Goal: Information Seeking & Learning: Learn about a topic

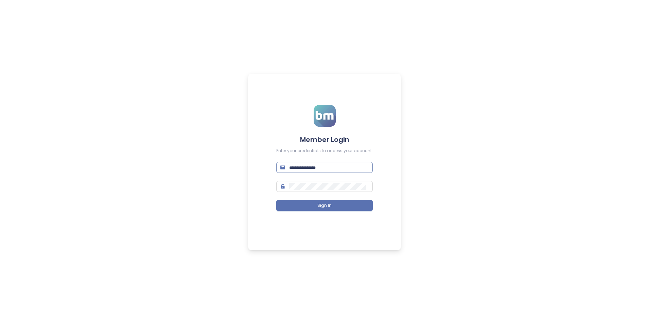
type input "**********"
click at [316, 164] on input "**********" at bounding box center [328, 167] width 79 height 7
click at [467, 156] on div "**********" at bounding box center [324, 162] width 649 height 324
click at [309, 205] on button "Sign In" at bounding box center [324, 205] width 96 height 11
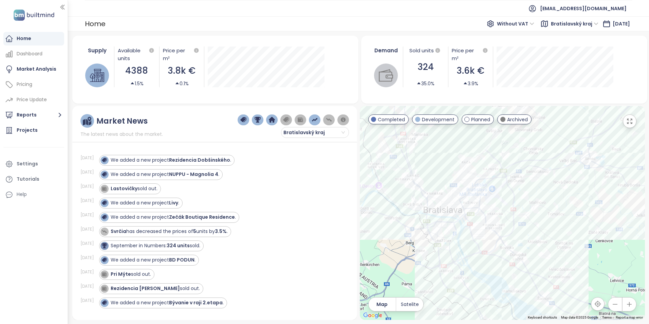
drag, startPoint x: 520, startPoint y: 238, endPoint x: 501, endPoint y: 156, distance: 83.9
click at [501, 156] on div at bounding box center [502, 213] width 285 height 214
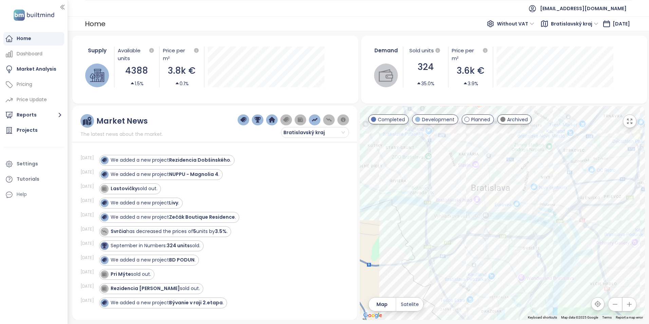
drag, startPoint x: 512, startPoint y: 187, endPoint x: 554, endPoint y: 148, distance: 57.7
click at [554, 148] on div at bounding box center [502, 213] width 285 height 214
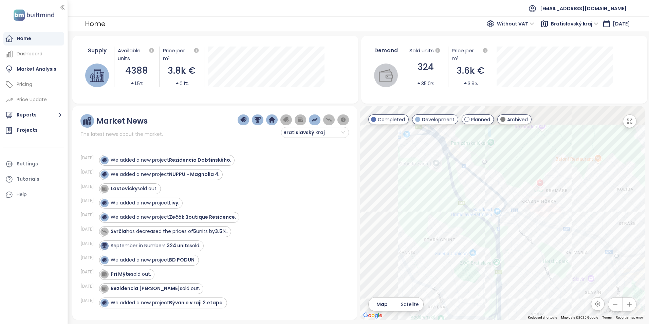
drag, startPoint x: 453, startPoint y: 150, endPoint x: 579, endPoint y: 298, distance: 194.6
click at [579, 298] on div at bounding box center [502, 213] width 285 height 214
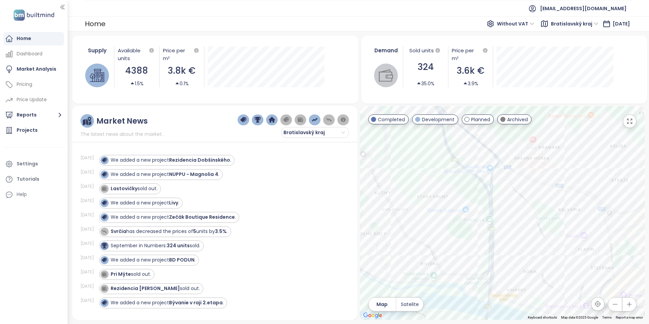
drag, startPoint x: 466, startPoint y: 199, endPoint x: 414, endPoint y: 126, distance: 89.6
click at [414, 126] on div at bounding box center [502, 213] width 285 height 214
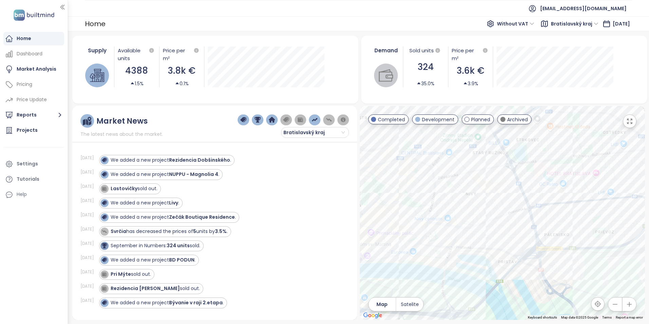
drag, startPoint x: 530, startPoint y: 160, endPoint x: 386, endPoint y: 211, distance: 152.5
click at [386, 211] on div at bounding box center [502, 213] width 285 height 214
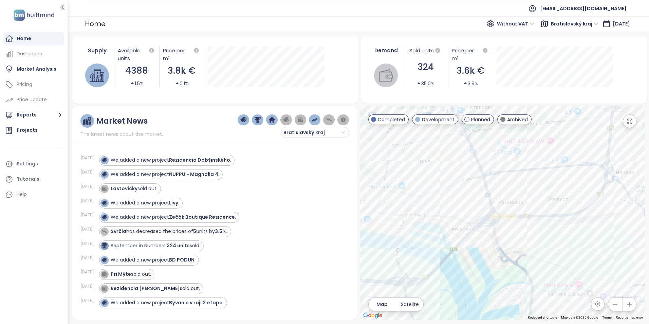
drag, startPoint x: 526, startPoint y: 171, endPoint x: 584, endPoint y: 90, distance: 99.8
click at [583, 90] on div "Supply Available units 4388 1.5% Price per m² 3.8k € 0.1% Demand Sold units 324…" at bounding box center [358, 178] width 573 height 284
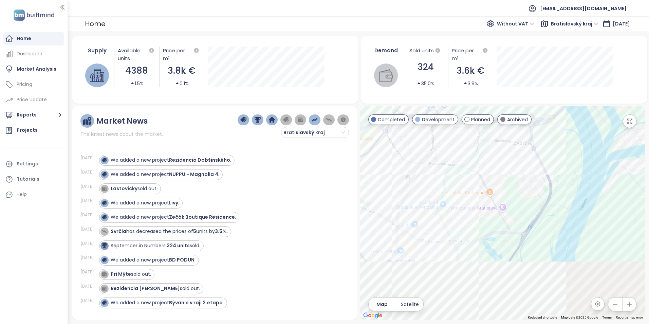
drag, startPoint x: 507, startPoint y: 149, endPoint x: 491, endPoint y: 87, distance: 64.2
click at [491, 87] on div "Supply Available units 4388 1.5% Price per m² 3.8k € 0.1% Demand Sold units 324…" at bounding box center [358, 178] width 573 height 284
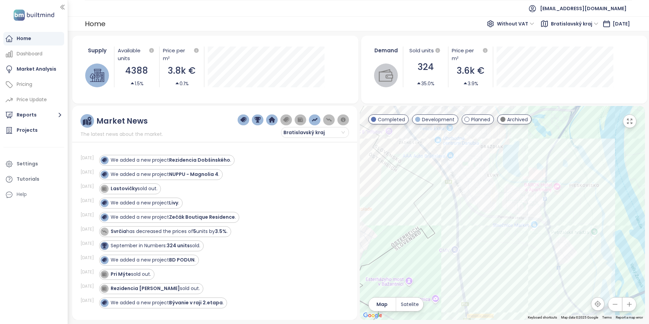
drag, startPoint x: 473, startPoint y: 202, endPoint x: 432, endPoint y: 255, distance: 67.6
click at [433, 254] on div at bounding box center [502, 213] width 285 height 214
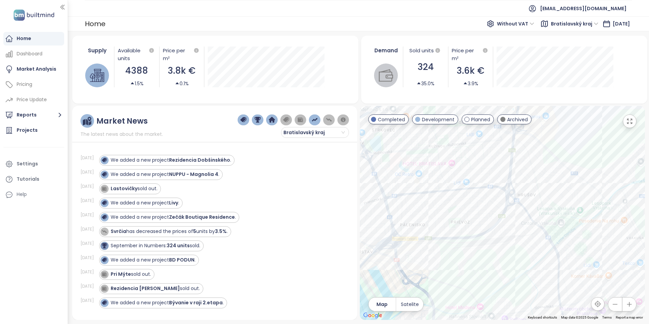
drag, startPoint x: 532, startPoint y: 175, endPoint x: 484, endPoint y: 256, distance: 93.9
click at [468, 267] on div at bounding box center [502, 213] width 285 height 214
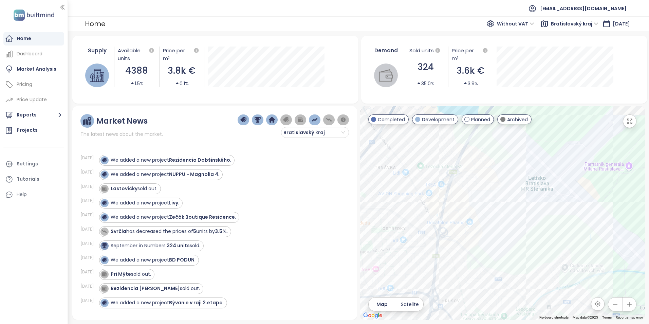
drag, startPoint x: 519, startPoint y: 175, endPoint x: 464, endPoint y: 276, distance: 116.1
click at [462, 276] on div at bounding box center [502, 213] width 285 height 214
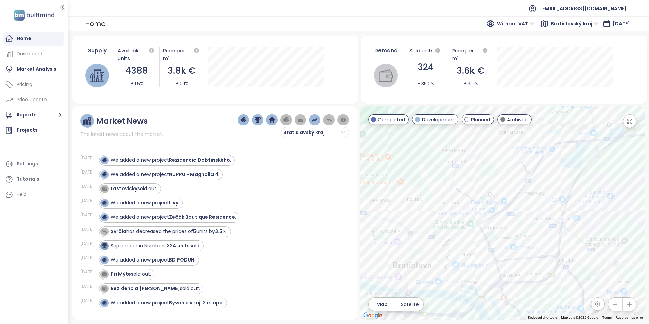
drag, startPoint x: 453, startPoint y: 181, endPoint x: 559, endPoint y: 176, distance: 106.1
click at [559, 176] on div at bounding box center [502, 213] width 285 height 214
click at [25, 120] on button "Reports" at bounding box center [33, 115] width 61 height 14
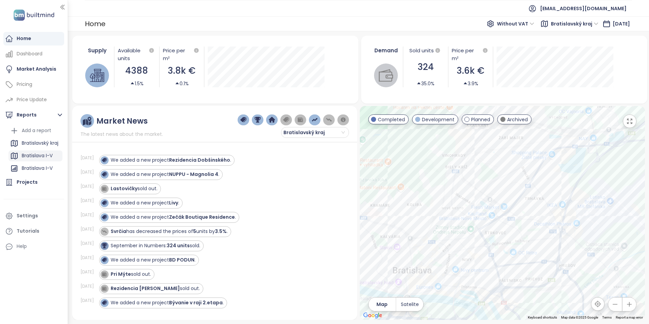
click at [40, 155] on div "Bratislava I-V" at bounding box center [37, 155] width 31 height 8
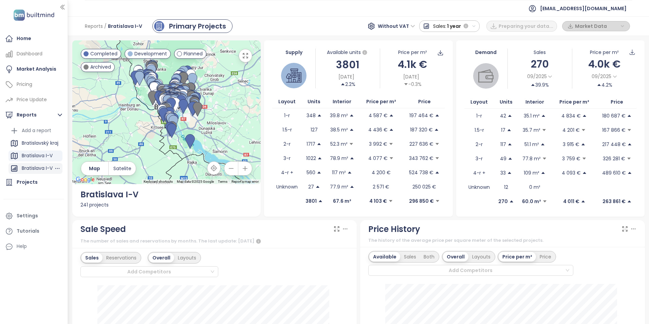
click at [35, 168] on div "Bratislava I-V" at bounding box center [37, 168] width 31 height 8
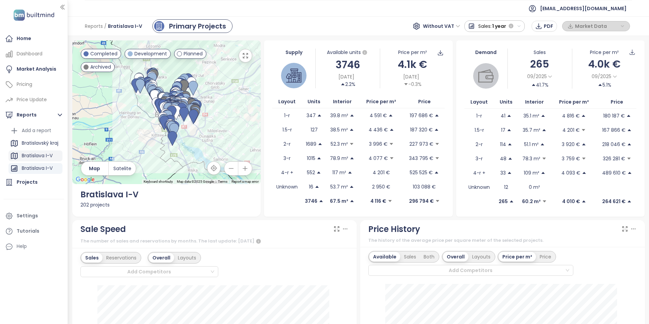
click at [36, 158] on div "Bratislava I-V" at bounding box center [37, 155] width 31 height 8
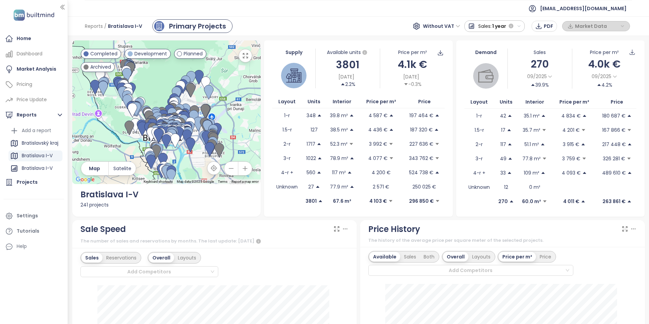
click at [152, 53] on span "Development" at bounding box center [150, 53] width 33 height 7
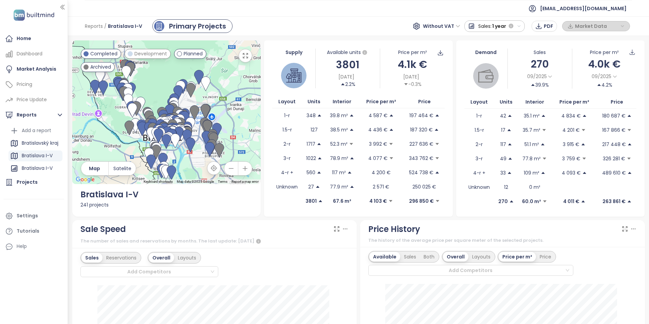
click at [95, 54] on span "Completed" at bounding box center [103, 53] width 27 height 7
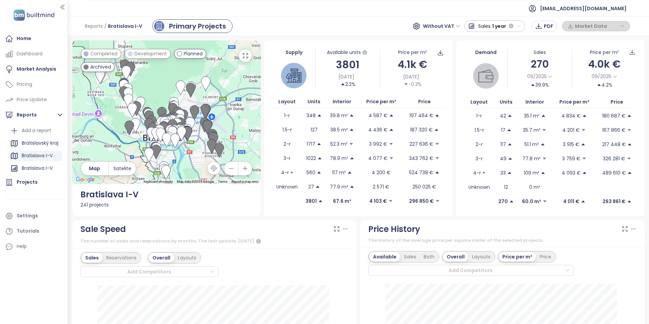
click at [99, 69] on span "Archived" at bounding box center [100, 66] width 21 height 7
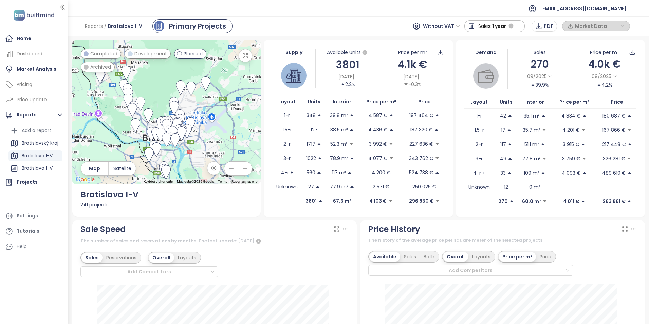
click at [193, 58] on div "Planned" at bounding box center [190, 54] width 33 height 10
click at [144, 55] on span "Development" at bounding box center [150, 53] width 33 height 7
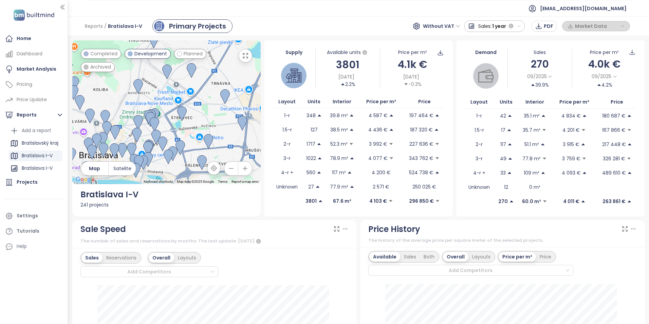
click at [110, 70] on span "Archived" at bounding box center [100, 66] width 21 height 7
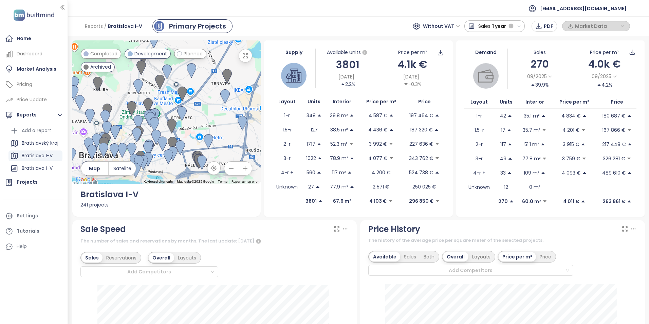
click at [148, 57] on span "Development" at bounding box center [150, 53] width 33 height 7
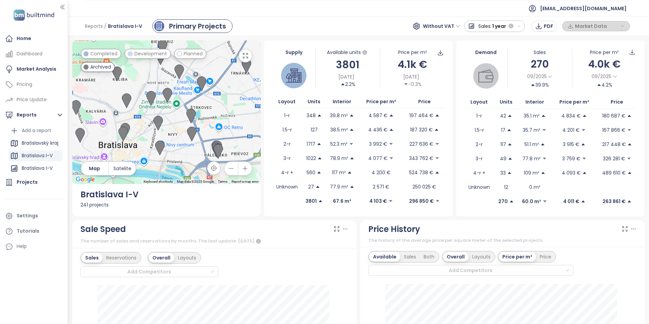
drag, startPoint x: 177, startPoint y: 162, endPoint x: 164, endPoint y: 122, distance: 42.2
click at [174, 132] on div at bounding box center [166, 112] width 189 height 144
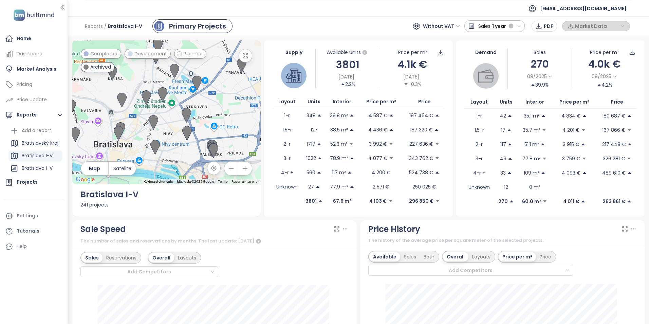
click at [102, 68] on span "Archived" at bounding box center [100, 66] width 21 height 7
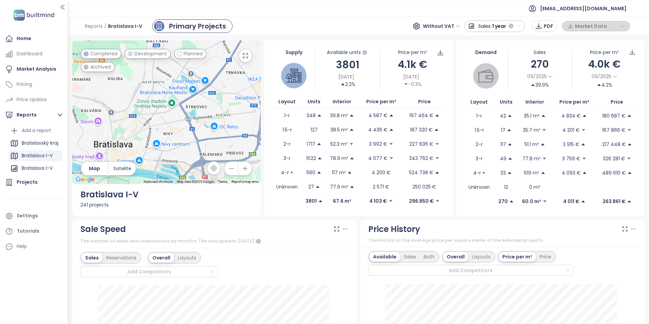
click at [186, 53] on span "Planned" at bounding box center [193, 53] width 19 height 7
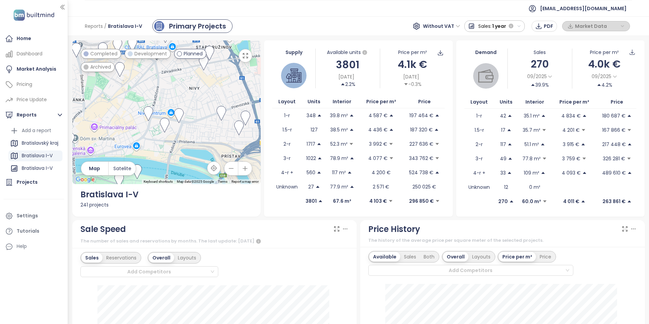
drag, startPoint x: 175, startPoint y: 154, endPoint x: 207, endPoint y: 91, distance: 70.8
click at [207, 91] on div at bounding box center [166, 112] width 189 height 144
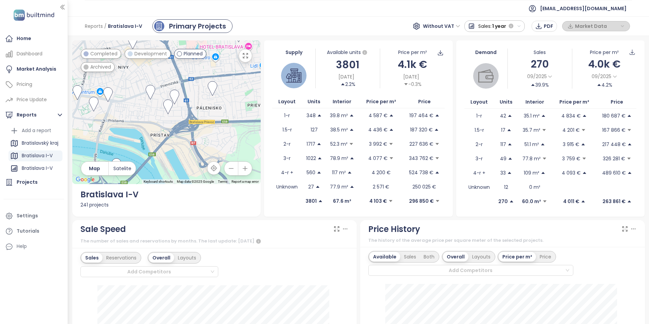
drag, startPoint x: 195, startPoint y: 137, endPoint x: 135, endPoint y: 116, distance: 63.0
click at [135, 116] on div at bounding box center [166, 112] width 189 height 144
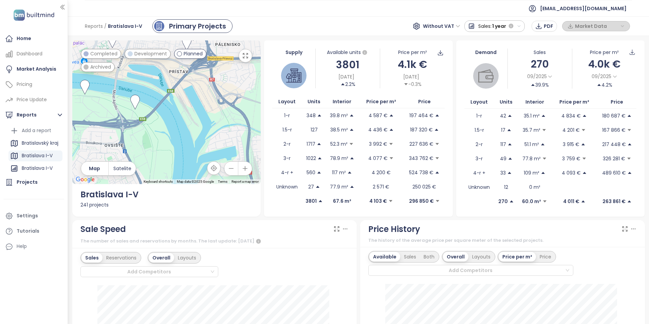
drag, startPoint x: 164, startPoint y: 140, endPoint x: 191, endPoint y: 75, distance: 70.4
click at [191, 75] on div at bounding box center [166, 112] width 189 height 144
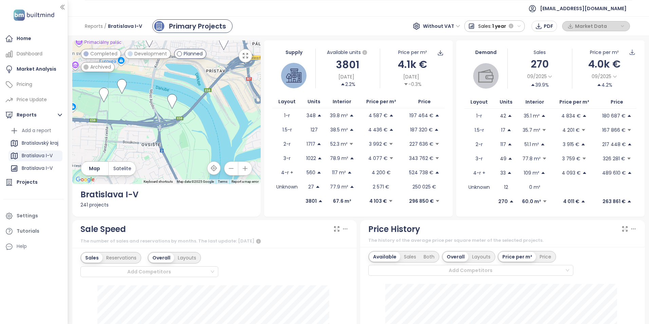
drag, startPoint x: 120, startPoint y: 115, endPoint x: 156, endPoint y: 112, distance: 36.5
click at [155, 112] on div at bounding box center [166, 112] width 189 height 144
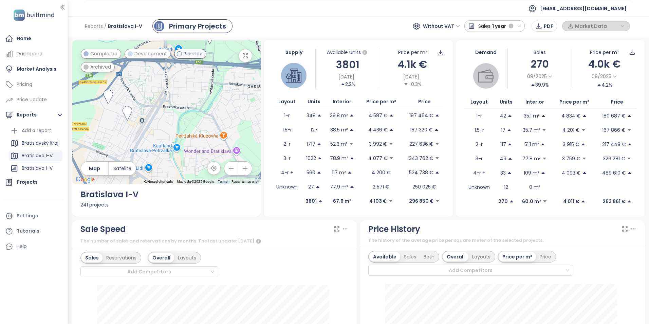
drag, startPoint x: 126, startPoint y: 141, endPoint x: 229, endPoint y: 50, distance: 137.8
click at [229, 50] on div at bounding box center [166, 112] width 189 height 144
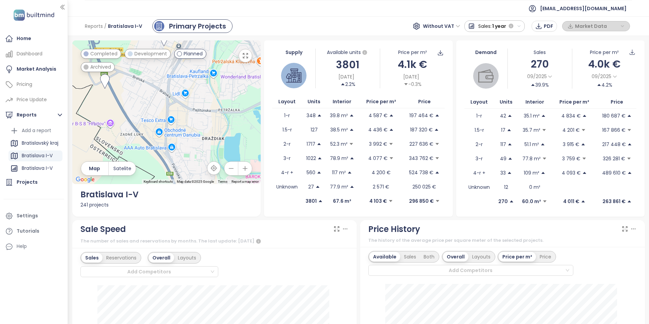
drag, startPoint x: 173, startPoint y: 126, endPoint x: 175, endPoint y: 58, distance: 68.0
click at [175, 58] on div at bounding box center [166, 112] width 189 height 144
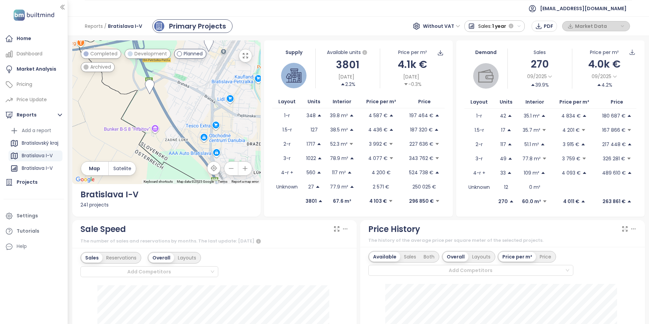
drag, startPoint x: 175, startPoint y: 120, endPoint x: 228, endPoint y: 139, distance: 55.6
click at [236, 148] on div at bounding box center [166, 112] width 189 height 144
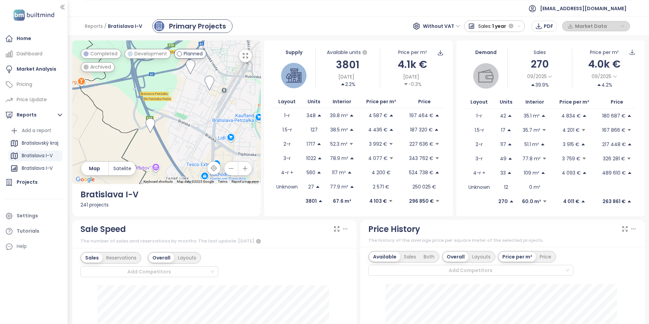
drag, startPoint x: 236, startPoint y: 118, endPoint x: 125, endPoint y: 127, distance: 111.5
click at [125, 127] on div at bounding box center [166, 112] width 189 height 144
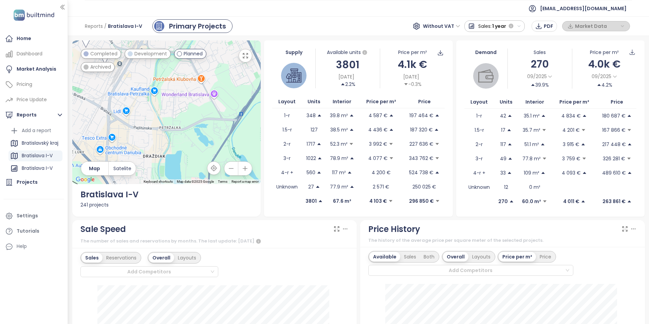
drag, startPoint x: 164, startPoint y: 108, endPoint x: 141, endPoint y: 99, distance: 25.2
click at [143, 94] on div at bounding box center [166, 112] width 189 height 144
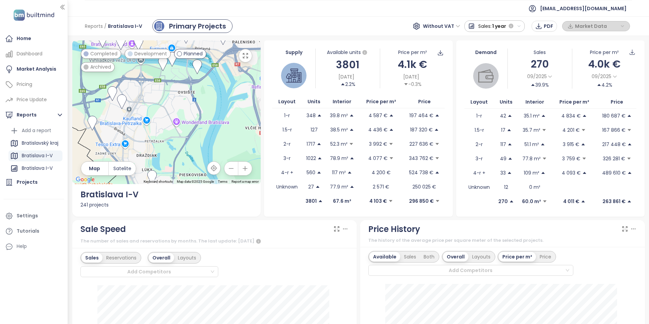
drag, startPoint x: 153, startPoint y: 95, endPoint x: 148, endPoint y: 145, distance: 49.5
click at [148, 145] on div at bounding box center [166, 112] width 189 height 144
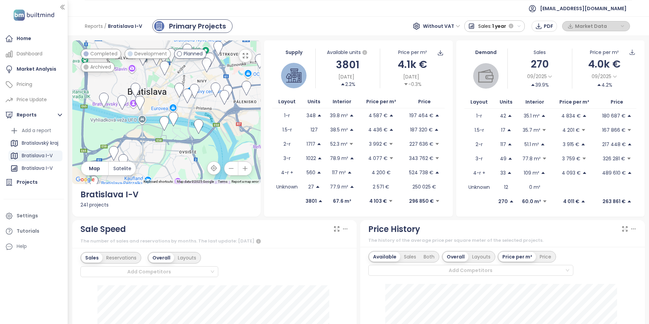
click at [191, 51] on span "Planned" at bounding box center [193, 53] width 19 height 7
click at [151, 53] on span "Development" at bounding box center [150, 53] width 33 height 7
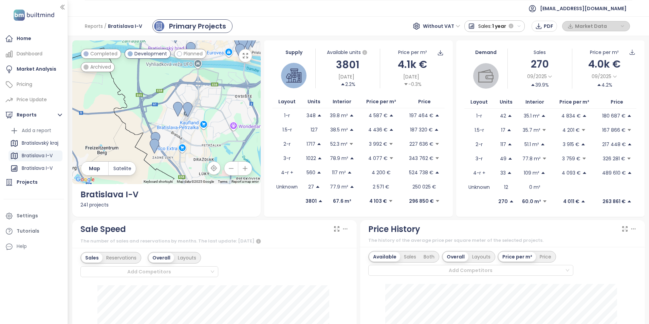
drag, startPoint x: 148, startPoint y: 155, endPoint x: 201, endPoint y: 101, distance: 74.7
click at [201, 101] on div at bounding box center [166, 112] width 189 height 144
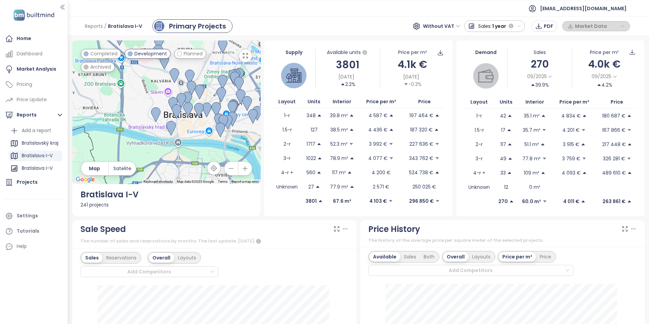
drag, startPoint x: 172, startPoint y: 81, endPoint x: 148, endPoint y: 177, distance: 98.6
click at [148, 177] on div at bounding box center [166, 112] width 189 height 144
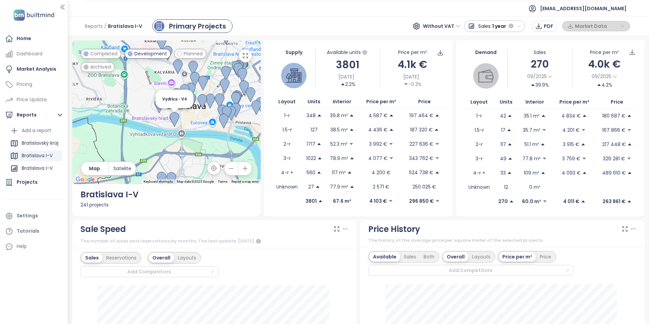
drag, startPoint x: 165, startPoint y: 151, endPoint x: 194, endPoint y: 64, distance: 91.8
click at [191, 70] on div "Vydrica - V4" at bounding box center [166, 112] width 189 height 144
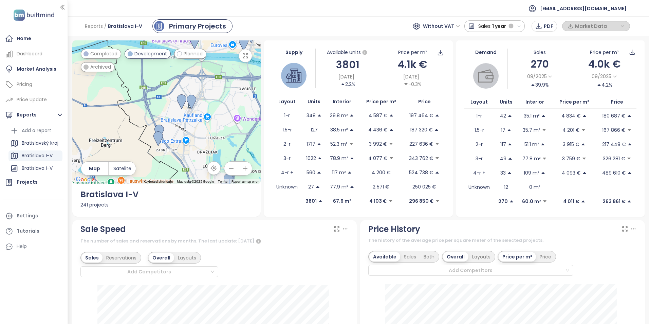
drag, startPoint x: 156, startPoint y: 149, endPoint x: 156, endPoint y: 85, distance: 63.8
click at [156, 85] on div at bounding box center [166, 112] width 189 height 144
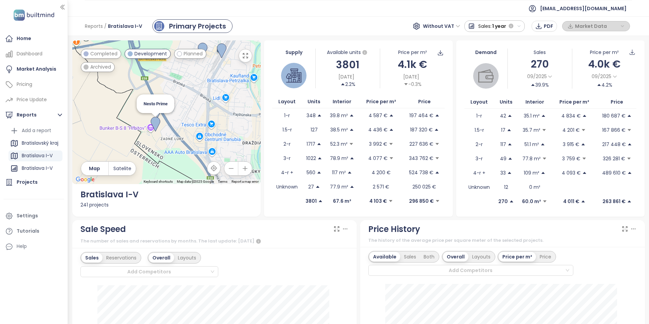
click at [156, 124] on img at bounding box center [156, 124] width 10 height 15
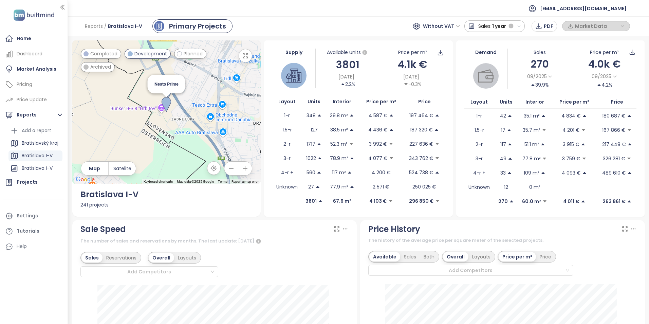
click at [166, 105] on img at bounding box center [167, 104] width 10 height 15
click at [168, 89] on img at bounding box center [169, 91] width 10 height 15
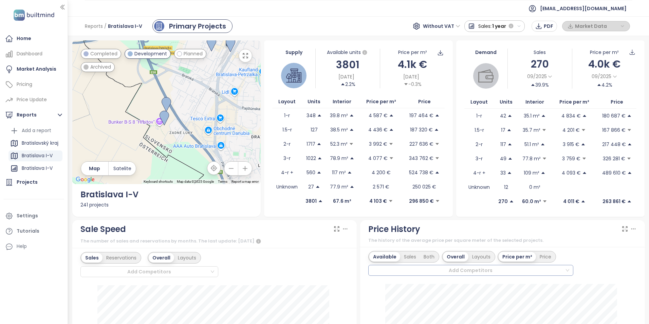
click at [545, 268] on div at bounding box center [468, 270] width 194 height 8
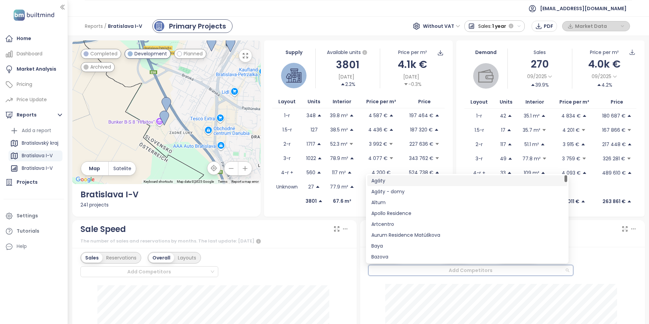
click at [545, 268] on div at bounding box center [468, 270] width 194 height 8
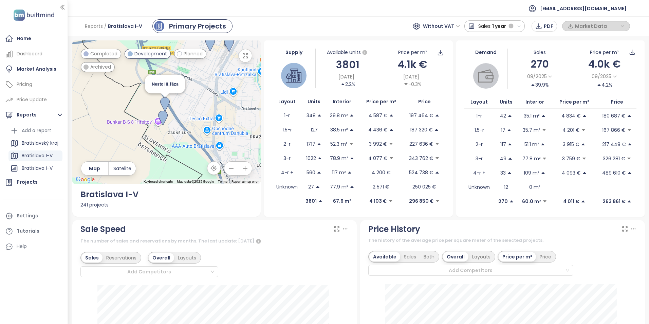
click at [166, 103] on img at bounding box center [165, 104] width 10 height 15
click at [161, 104] on img at bounding box center [163, 104] width 10 height 15
click at [168, 103] on img at bounding box center [167, 104] width 10 height 15
click at [160, 112] on img at bounding box center [165, 118] width 10 height 15
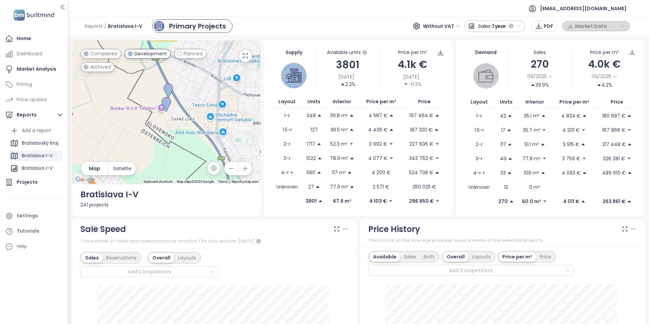
click at [164, 123] on div "To navigate, press the arrow keys." at bounding box center [166, 112] width 189 height 144
click at [170, 108] on img at bounding box center [167, 104] width 10 height 15
click at [44, 98] on div "Price Update" at bounding box center [32, 99] width 30 height 8
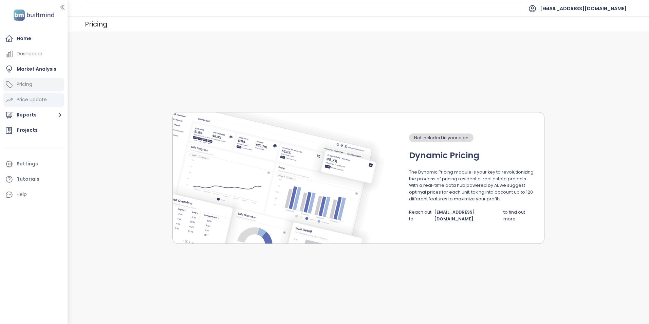
click at [32, 82] on div "Pricing" at bounding box center [25, 84] width 16 height 8
click at [32, 64] on div "Market Analysis" at bounding box center [33, 69] width 61 height 14
click at [23, 64] on div "Market Analysis" at bounding box center [33, 69] width 61 height 14
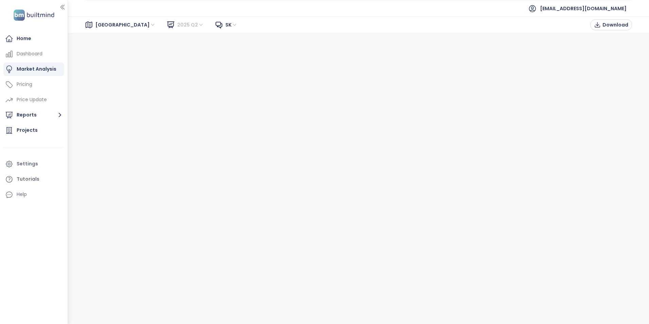
click at [175, 25] on div "2025 Q2" at bounding box center [191, 24] width 33 height 11
click at [177, 25] on span "2025 Q2" at bounding box center [190, 25] width 27 height 10
click at [128, 26] on div "[GEOGRAPHIC_DATA]" at bounding box center [126, 24] width 67 height 11
click at [27, 39] on div "Home" at bounding box center [24, 38] width 15 height 8
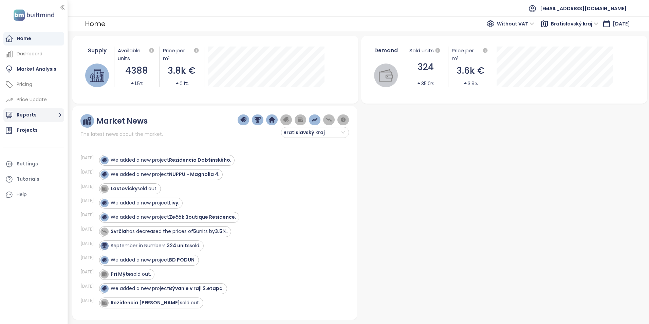
click at [40, 113] on button "Reports" at bounding box center [33, 115] width 61 height 14
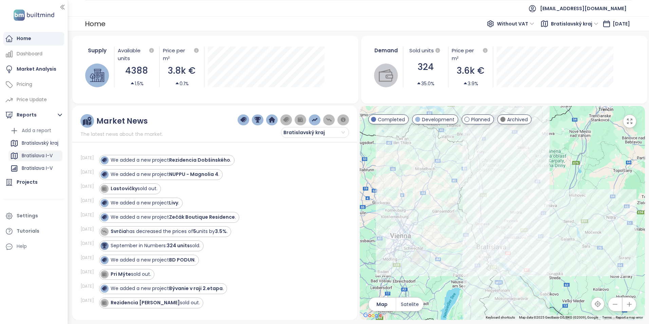
click at [20, 154] on div "Bratislava I-V" at bounding box center [35, 155] width 54 height 11
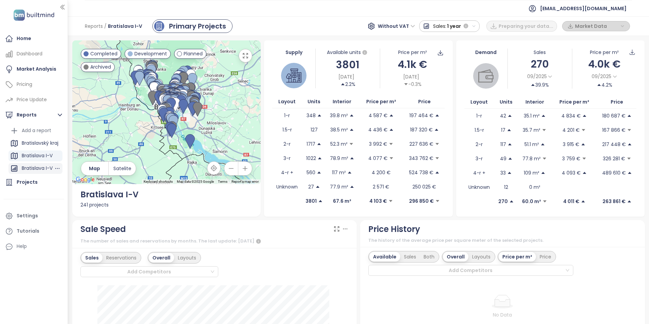
click at [28, 168] on div "Bratislava I-V" at bounding box center [37, 168] width 31 height 8
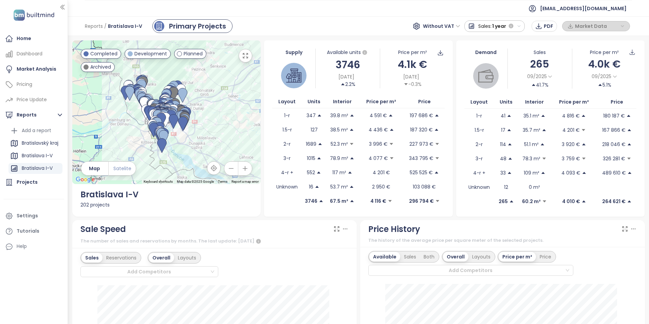
click at [123, 169] on span "Satelite" at bounding box center [122, 168] width 18 height 7
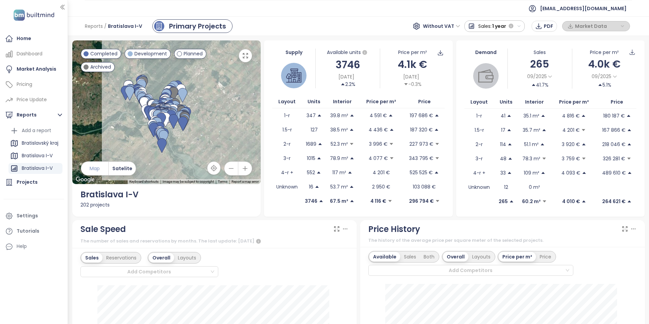
click at [99, 166] on span "Map" at bounding box center [95, 168] width 10 height 7
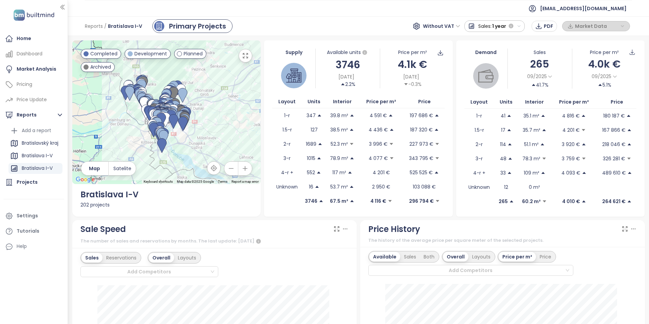
click at [243, 57] on icon "button" at bounding box center [245, 55] width 5 height 5
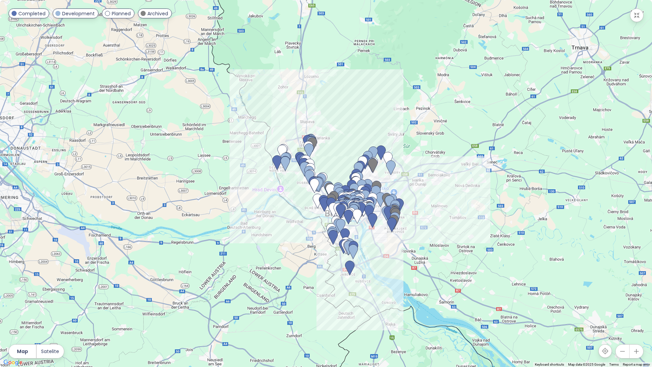
drag, startPoint x: 72, startPoint y: 11, endPoint x: 74, endPoint y: 14, distance: 3.5
click at [72, 11] on span "Development" at bounding box center [78, 13] width 33 height 7
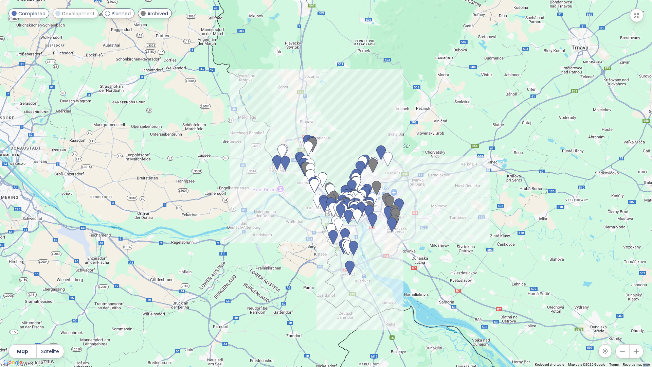
click at [112, 15] on span "Planned" at bounding box center [121, 13] width 19 height 7
click at [153, 14] on span "Archived" at bounding box center [157, 13] width 21 height 7
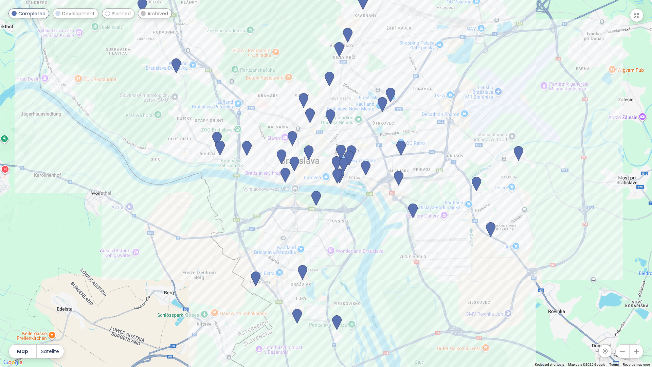
drag, startPoint x: 364, startPoint y: 264, endPoint x: 328, endPoint y: 149, distance: 120.4
click at [328, 149] on div at bounding box center [326, 183] width 652 height 367
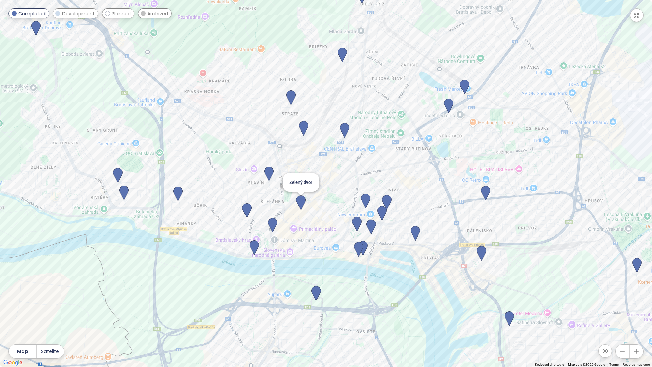
click at [301, 200] on img at bounding box center [301, 202] width 10 height 15
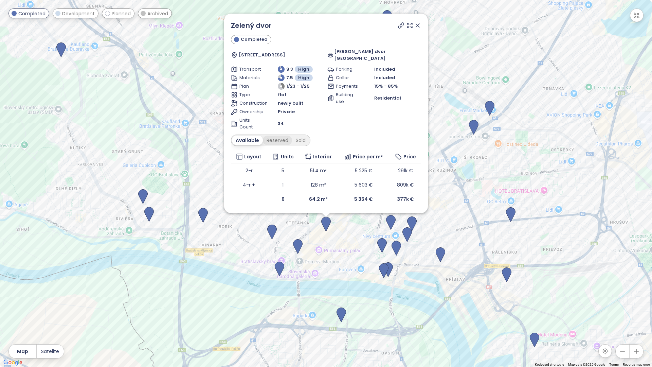
click at [274, 139] on div "Reserved" at bounding box center [277, 140] width 29 height 10
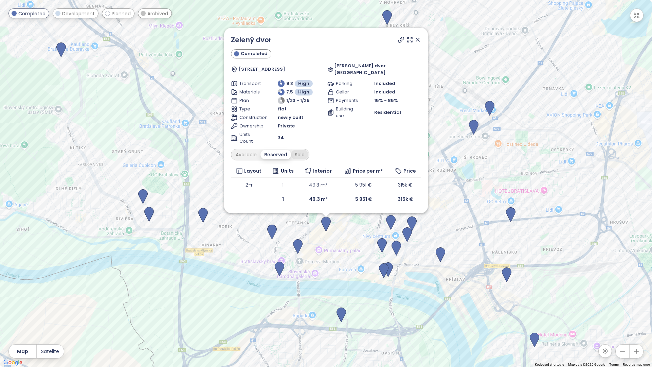
click at [292, 153] on div "Sold" at bounding box center [299, 155] width 17 height 10
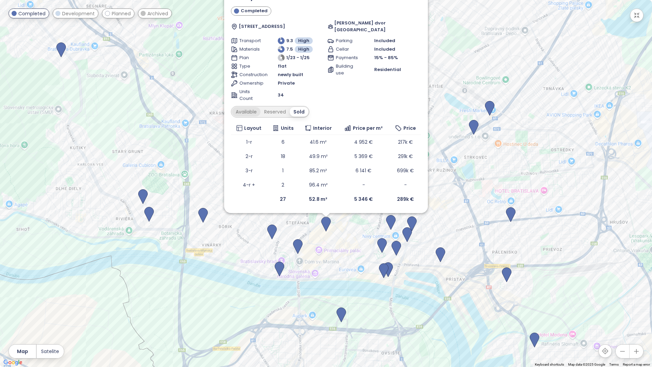
click at [248, 108] on div "Available" at bounding box center [246, 112] width 29 height 10
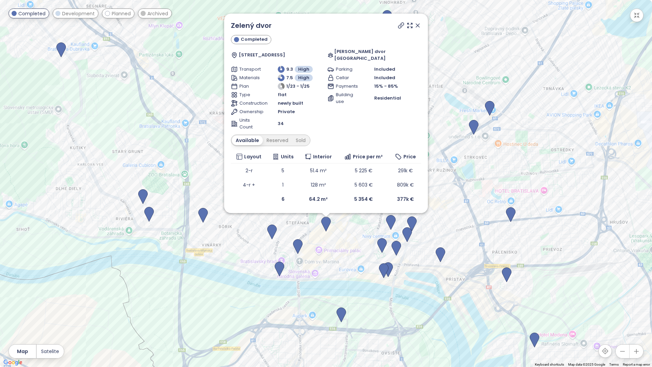
click at [421, 29] on icon at bounding box center [417, 25] width 7 height 7
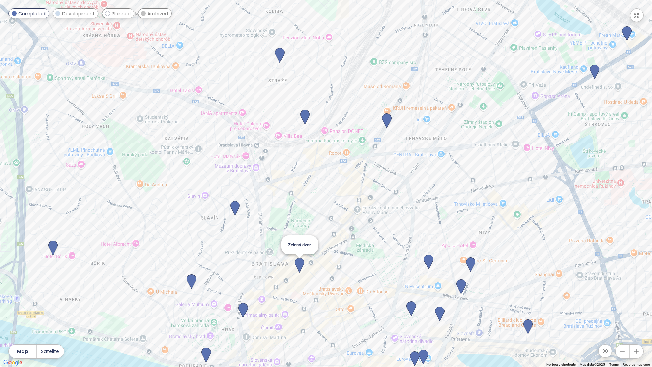
click at [301, 260] on img at bounding box center [300, 265] width 10 height 15
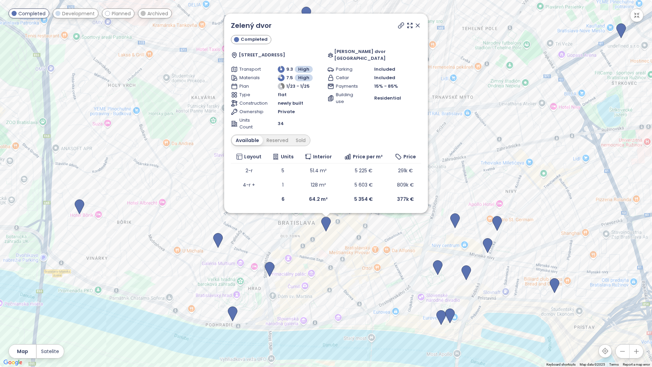
click at [421, 29] on icon at bounding box center [417, 25] width 7 height 7
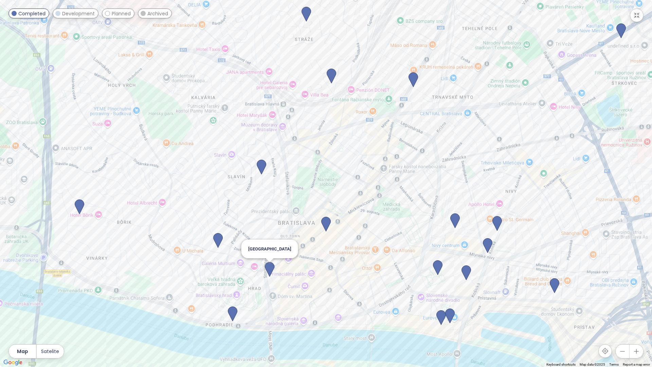
click at [271, 268] on img at bounding box center [270, 269] width 10 height 15
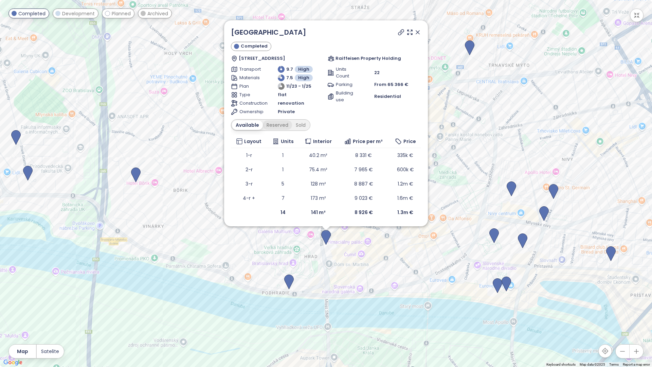
click at [271, 125] on div "Reserved" at bounding box center [277, 125] width 29 height 10
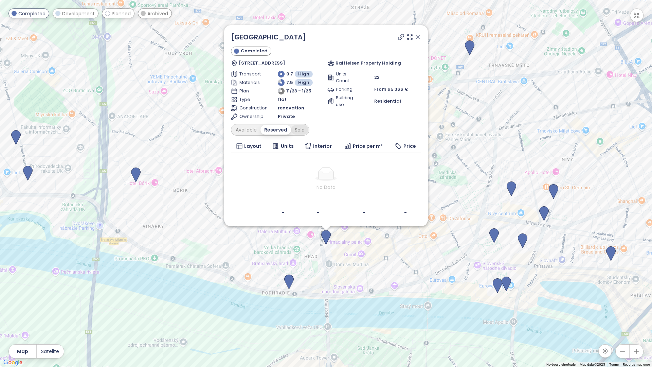
click at [292, 131] on div "Sold" at bounding box center [299, 130] width 17 height 10
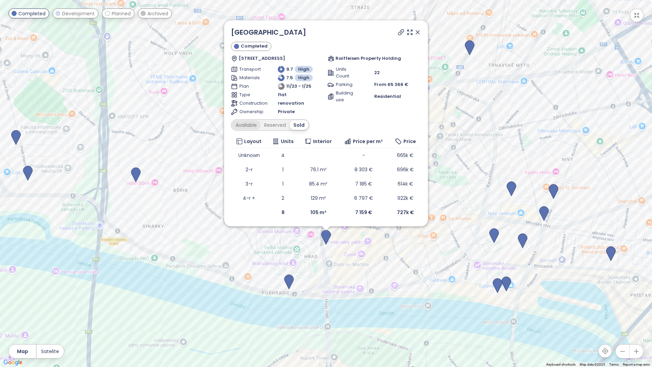
click at [238, 125] on div "Available" at bounding box center [246, 125] width 29 height 10
click at [421, 33] on icon at bounding box center [417, 32] width 7 height 7
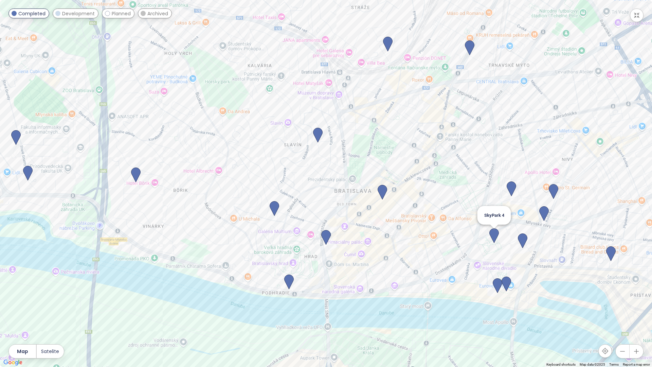
click at [494, 232] on img at bounding box center [494, 235] width 10 height 15
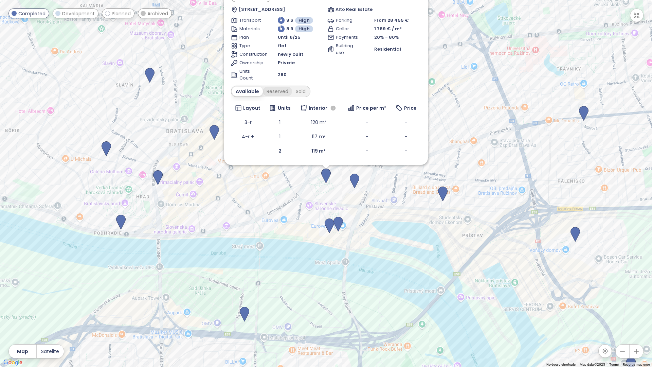
click at [280, 89] on div "Reserved" at bounding box center [277, 92] width 29 height 10
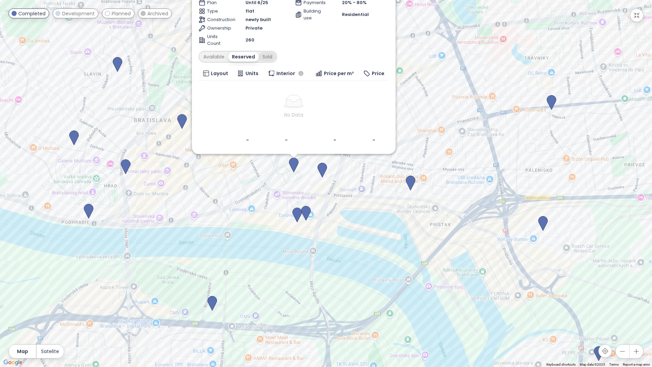
click at [270, 55] on div "Sold" at bounding box center [267, 57] width 17 height 10
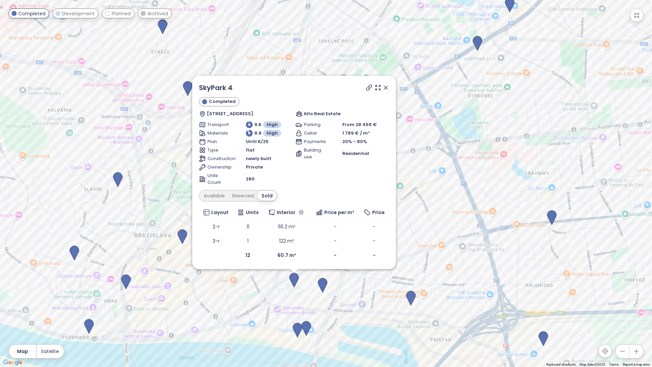
drag, startPoint x: 438, startPoint y: 66, endPoint x: 439, endPoint y: 178, distance: 112.4
click at [439, 178] on div "SkyPark 4 Completed [STREET_ADDRESS] Alto Real Estate Transport 9.6 High Materi…" at bounding box center [326, 183] width 652 height 367
click at [218, 197] on div "Available" at bounding box center [214, 196] width 29 height 10
click at [268, 197] on div "Sold" at bounding box center [268, 196] width 17 height 10
click at [388, 87] on icon at bounding box center [385, 87] width 7 height 7
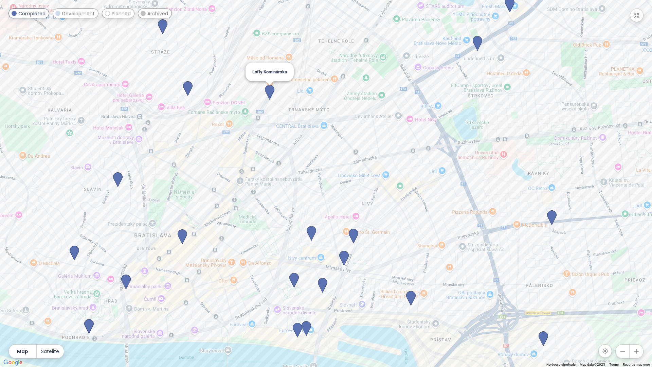
click at [272, 94] on img at bounding box center [270, 92] width 10 height 15
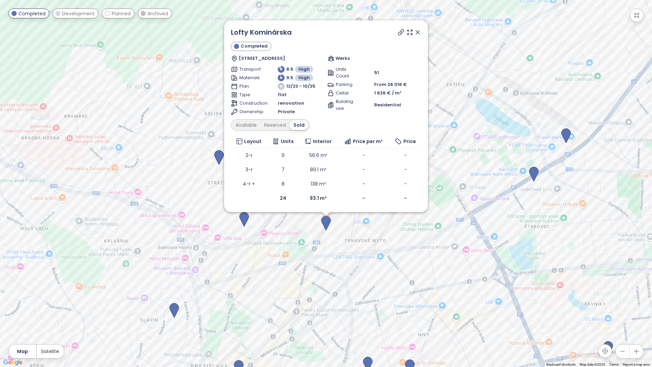
click at [414, 33] on div at bounding box center [409, 32] width 24 height 10
click at [419, 31] on icon at bounding box center [417, 32] width 3 height 3
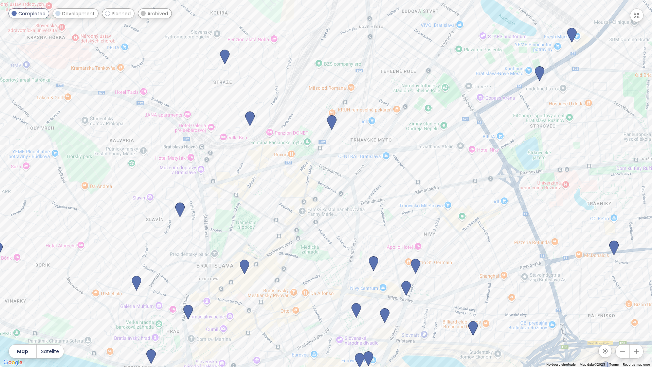
drag, startPoint x: 232, startPoint y: 289, endPoint x: 240, endPoint y: 176, distance: 113.7
click at [240, 176] on div at bounding box center [326, 183] width 652 height 367
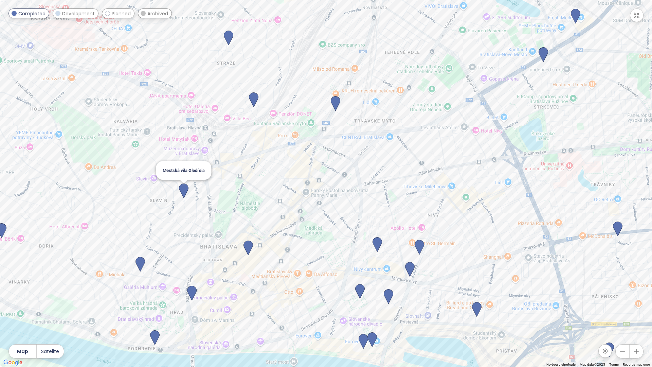
click at [184, 187] on img at bounding box center [184, 190] width 10 height 15
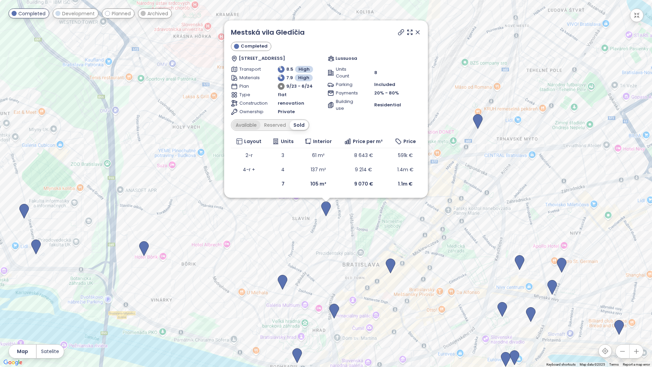
click at [251, 126] on div "Available" at bounding box center [246, 125] width 29 height 10
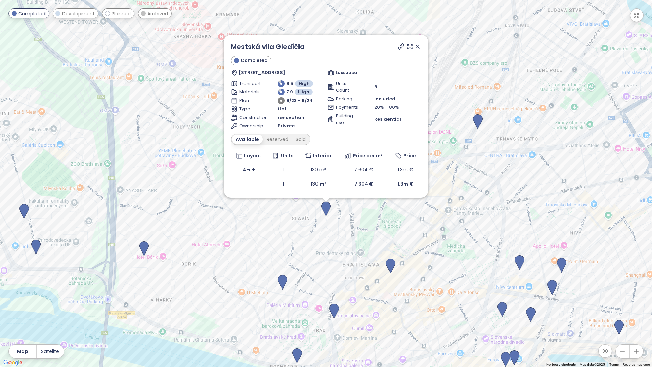
click at [418, 47] on icon at bounding box center [417, 46] width 3 height 3
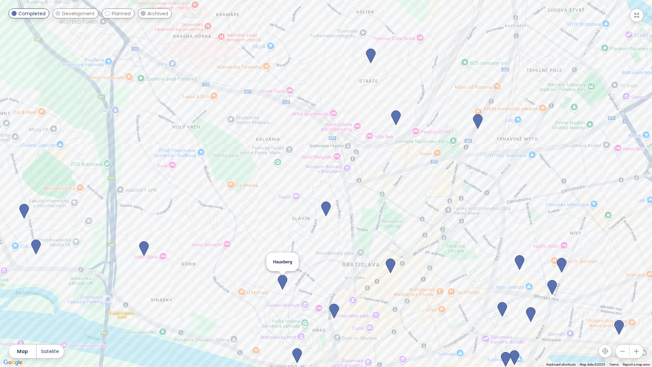
click at [286, 281] on img at bounding box center [283, 282] width 10 height 15
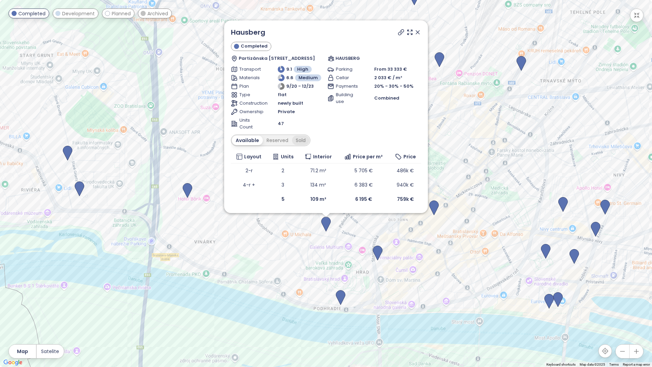
click at [299, 142] on div "Sold" at bounding box center [300, 140] width 17 height 10
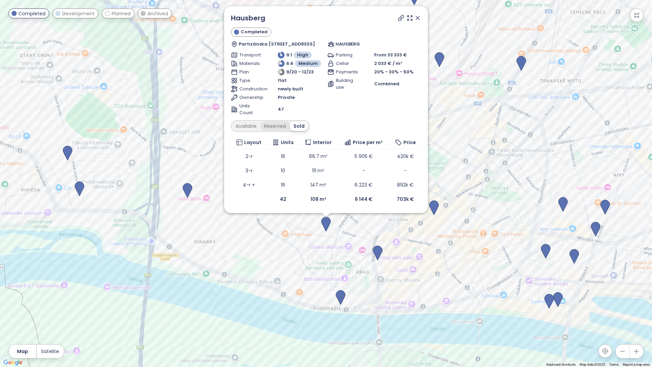
click at [277, 124] on div "Reserved" at bounding box center [274, 126] width 29 height 10
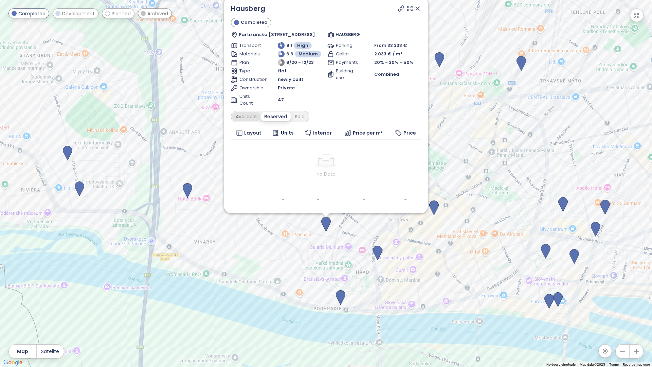
click at [253, 120] on div "Available" at bounding box center [246, 117] width 29 height 10
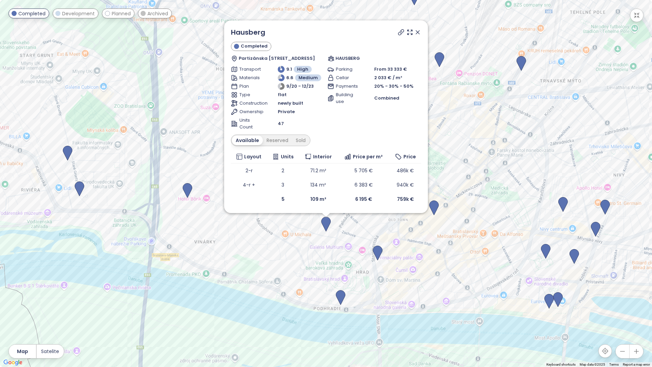
click at [417, 32] on icon at bounding box center [417, 32] width 7 height 7
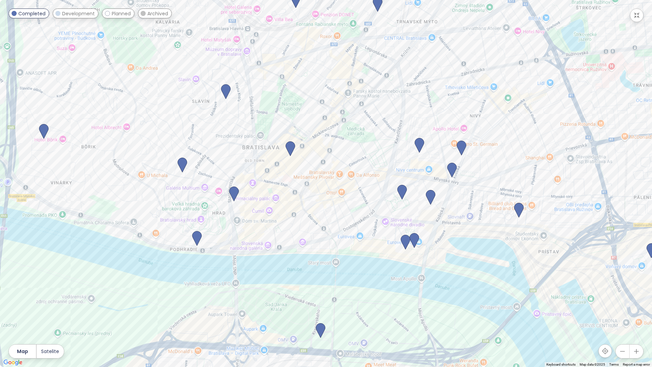
drag, startPoint x: 498, startPoint y: 280, endPoint x: 258, endPoint y: 158, distance: 269.3
click at [353, 219] on div at bounding box center [326, 183] width 652 height 367
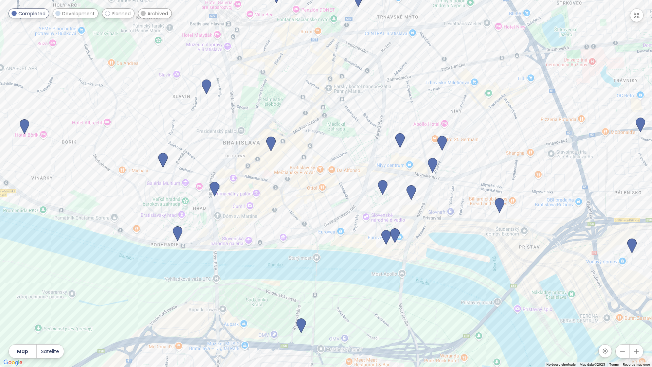
click at [41, 15] on span "Completed" at bounding box center [31, 13] width 27 height 7
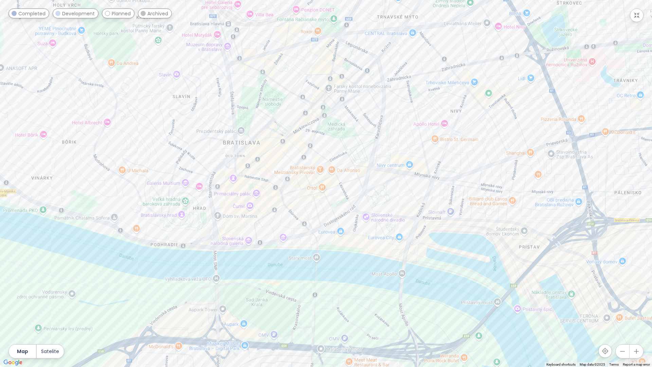
click at [68, 16] on span "Development" at bounding box center [78, 13] width 33 height 7
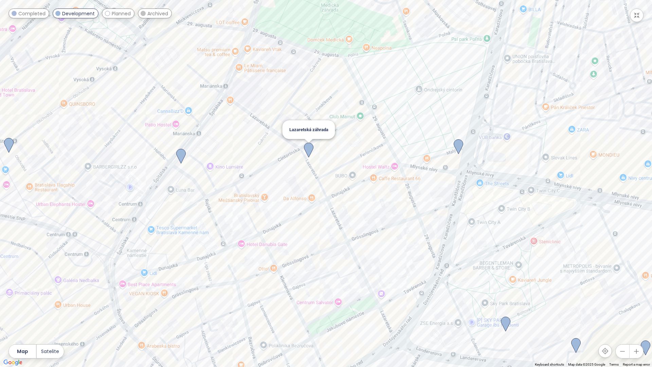
click at [309, 148] on img at bounding box center [309, 150] width 10 height 15
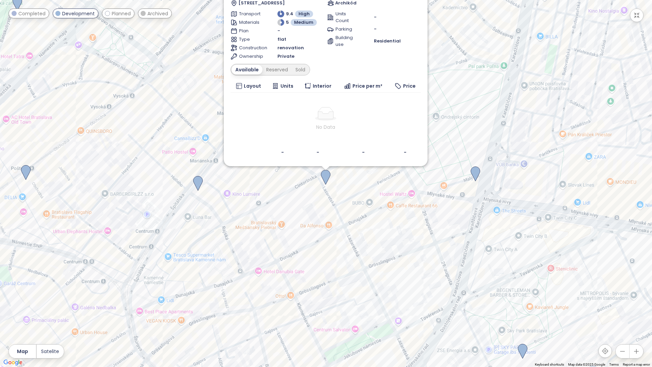
click at [570, 72] on div "To navigate, press the arrow keys. Lazaretská záhrada Development [STREET_ADDRE…" at bounding box center [326, 183] width 652 height 367
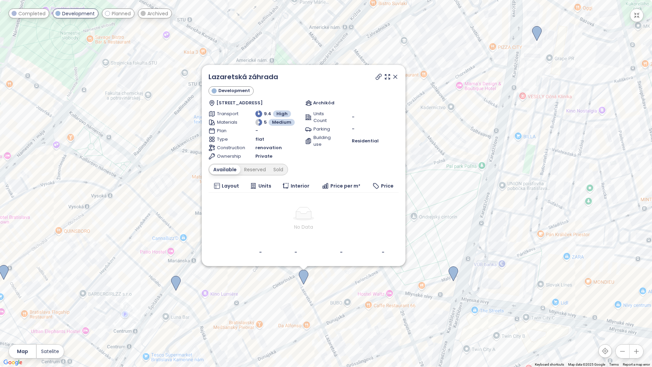
drag, startPoint x: 557, startPoint y: 50, endPoint x: 535, endPoint y: 150, distance: 102.3
click at [535, 150] on div "Lazaretská záhrada Development [STREET_ADDRESS] Archikód Transport 9.4 High Mat…" at bounding box center [326, 183] width 652 height 367
click at [277, 170] on div "Sold" at bounding box center [278, 170] width 17 height 10
click at [261, 170] on div "Reserved" at bounding box center [252, 170] width 29 height 10
click at [232, 171] on div "Available" at bounding box center [224, 170] width 29 height 10
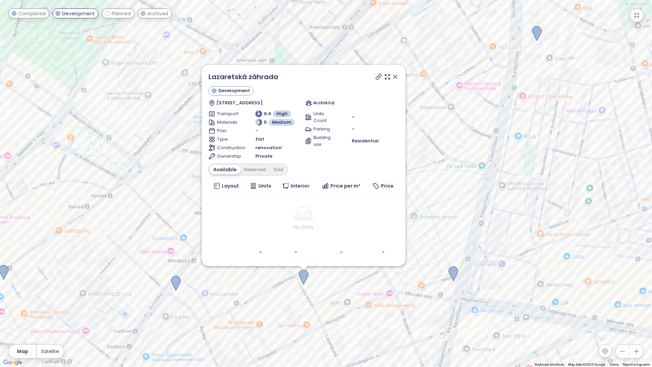
click at [398, 77] on icon at bounding box center [395, 76] width 7 height 7
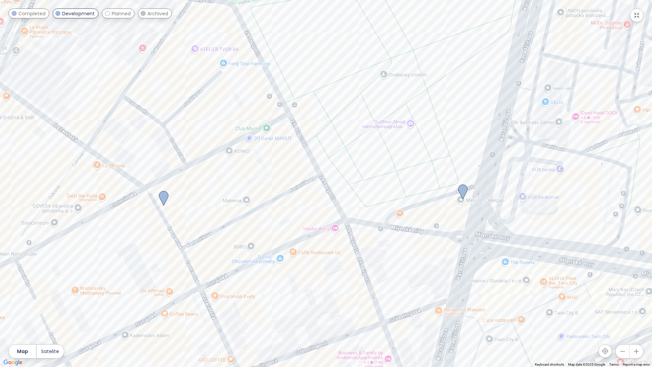
drag, startPoint x: 501, startPoint y: 307, endPoint x: 346, endPoint y: 222, distance: 176.3
click at [346, 222] on div at bounding box center [326, 183] width 652 height 367
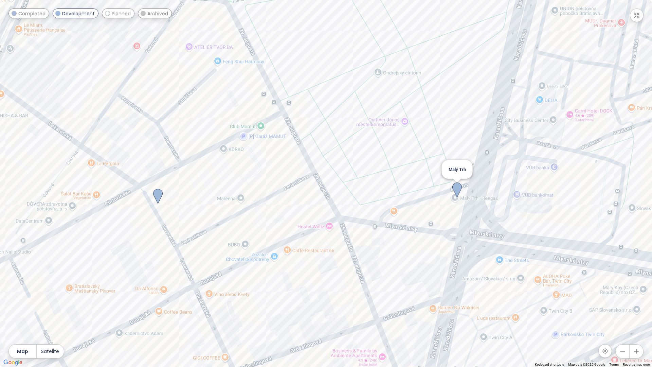
click at [457, 186] on img at bounding box center [457, 189] width 10 height 15
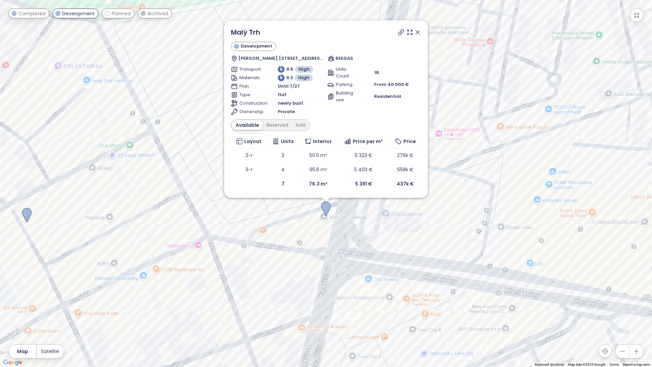
click at [311, 126] on div "Available Reserved Sold" at bounding box center [326, 125] width 190 height 12
click at [300, 123] on div "Sold" at bounding box center [300, 125] width 17 height 10
click at [280, 125] on div "Reserved" at bounding box center [274, 125] width 29 height 10
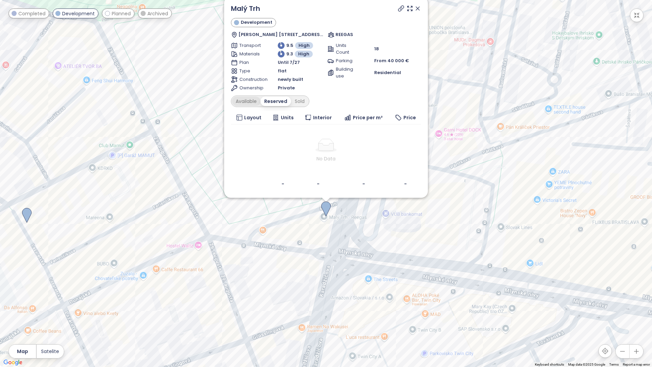
click at [250, 100] on div "Available" at bounding box center [246, 101] width 29 height 10
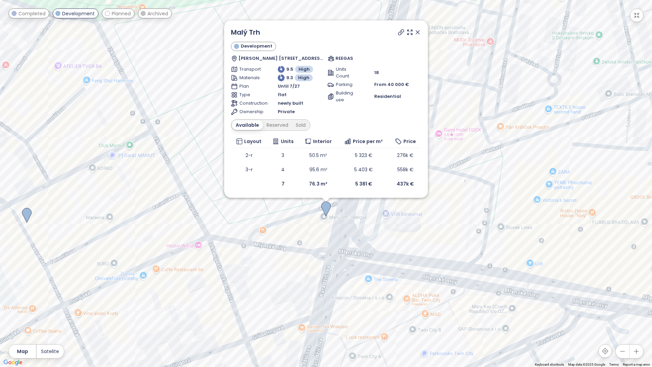
click at [417, 31] on icon at bounding box center [417, 32] width 7 height 7
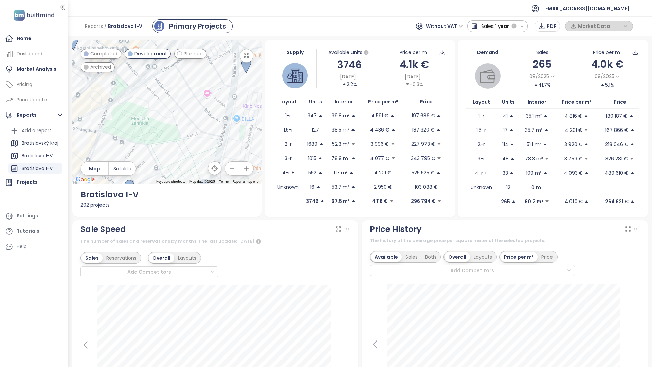
drag, startPoint x: 463, startPoint y: 67, endPoint x: 437, endPoint y: 190, distance: 125.8
click at [262, 184] on div at bounding box center [166, 112] width 189 height 144
click at [251, 77] on img at bounding box center [246, 69] width 10 height 15
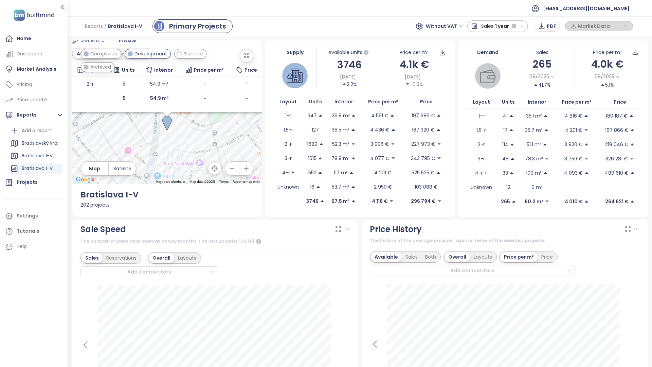
click at [150, 58] on div "Sold" at bounding box center [141, 54] width 17 height 10
click at [150, 31] on div "Available Reserved Sold" at bounding box center [111, 25] width 78 height 12
click at [102, 30] on div "Available" at bounding box center [87, 25] width 29 height 10
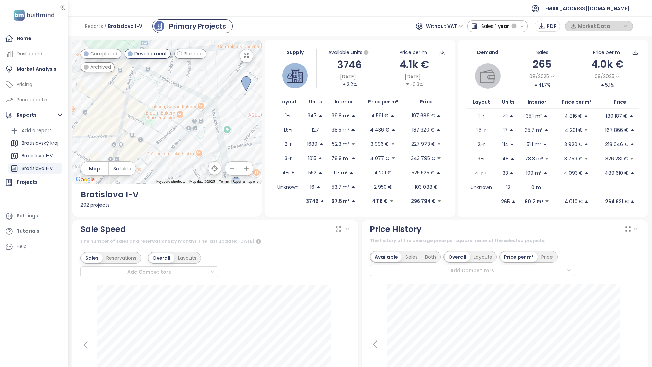
drag, startPoint x: 343, startPoint y: 85, endPoint x: 416, endPoint y: 135, distance: 88.6
click at [262, 135] on div at bounding box center [166, 112] width 189 height 144
click at [68, 169] on img at bounding box center [63, 161] width 10 height 15
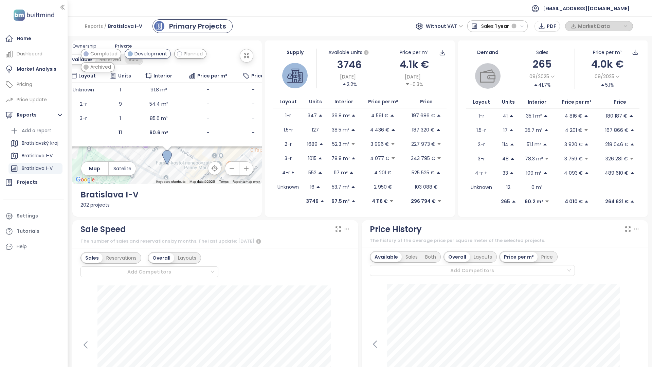
click at [142, 64] on div "Sold" at bounding box center [133, 60] width 17 height 10
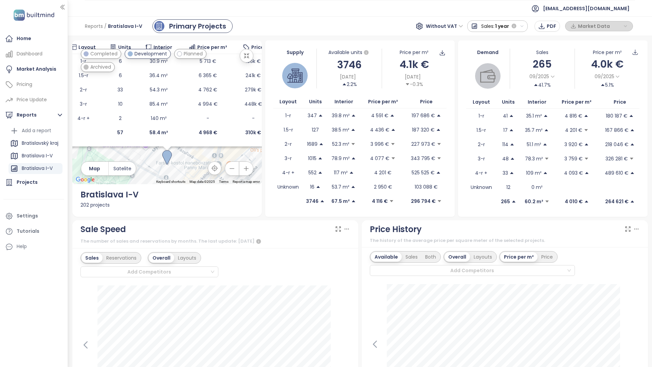
click at [93, 36] on div "Available" at bounding box center [79, 31] width 29 height 10
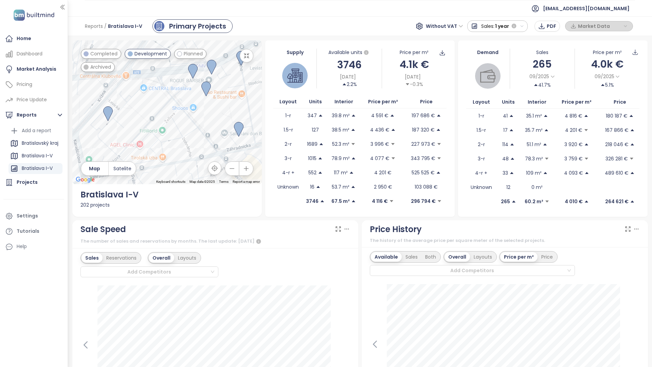
drag, startPoint x: 337, startPoint y: 193, endPoint x: 183, endPoint y: 153, distance: 158.4
click at [174, 148] on div at bounding box center [166, 112] width 189 height 144
click at [113, 121] on img at bounding box center [109, 113] width 10 height 15
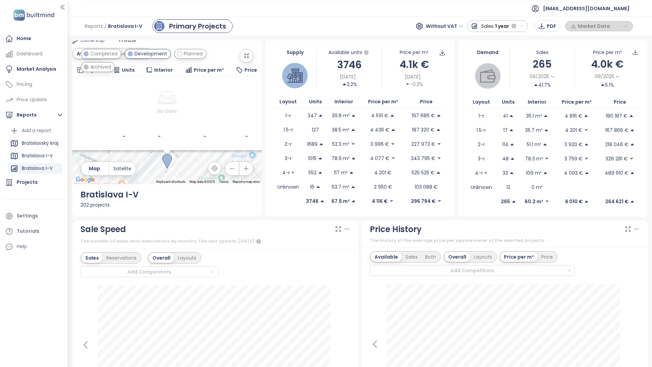
click at [150, 58] on div "Sold" at bounding box center [141, 54] width 17 height 10
click at [102, 54] on div "Available" at bounding box center [87, 49] width 29 height 10
click at [133, 58] on div "Reserved" at bounding box center [118, 54] width 29 height 10
click at [149, 58] on div "Sold" at bounding box center [140, 54] width 17 height 10
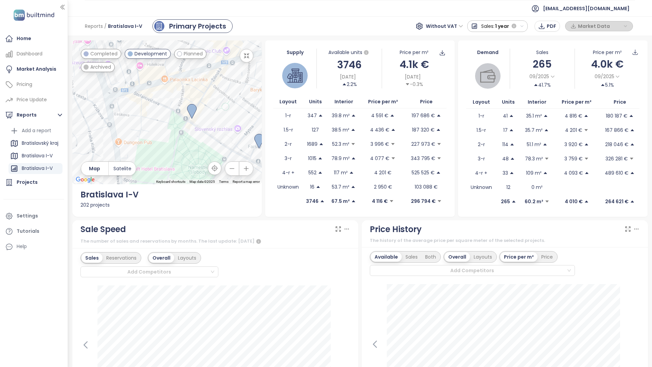
drag, startPoint x: 288, startPoint y: 194, endPoint x: 563, endPoint y: 108, distance: 288.0
click at [262, 108] on div at bounding box center [166, 112] width 189 height 144
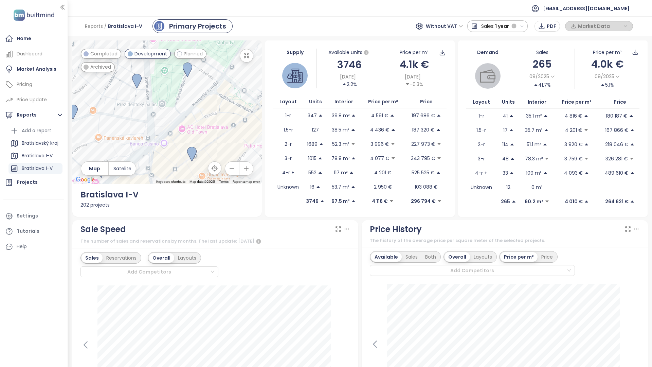
drag, startPoint x: 225, startPoint y: 255, endPoint x: 242, endPoint y: 115, distance: 141.3
click at [242, 115] on div at bounding box center [166, 112] width 189 height 144
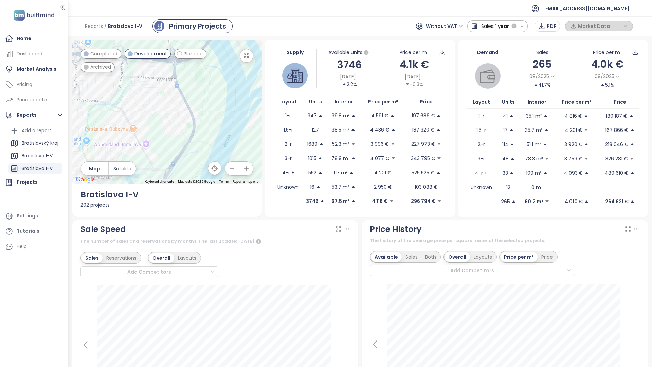
drag, startPoint x: 369, startPoint y: 238, endPoint x: 295, endPoint y: 85, distance: 170.0
click at [262, 85] on div at bounding box center [166, 112] width 189 height 144
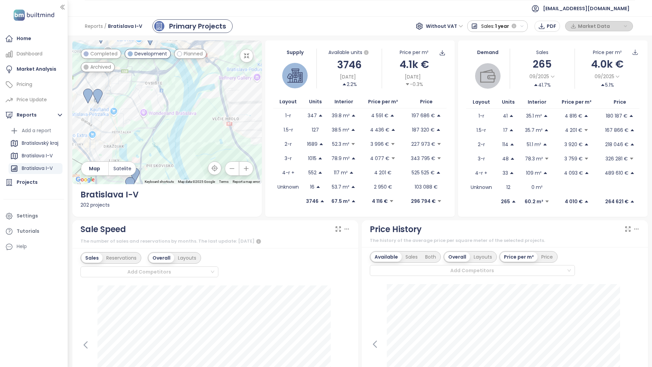
drag, startPoint x: 543, startPoint y: 204, endPoint x: 303, endPoint y: 236, distance: 241.8
click at [262, 184] on div at bounding box center [166, 112] width 189 height 144
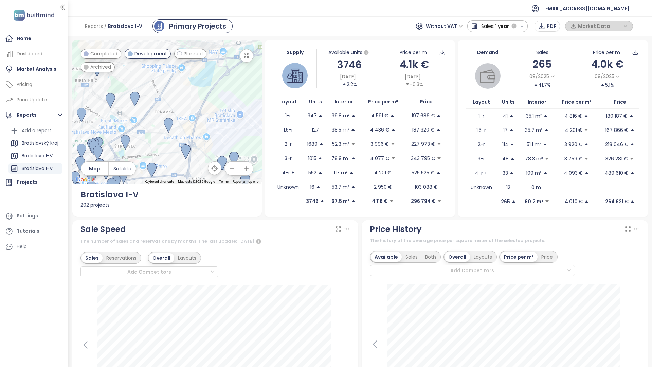
drag, startPoint x: 553, startPoint y: 128, endPoint x: 481, endPoint y: 292, distance: 179.3
click at [262, 184] on div at bounding box center [166, 112] width 189 height 144
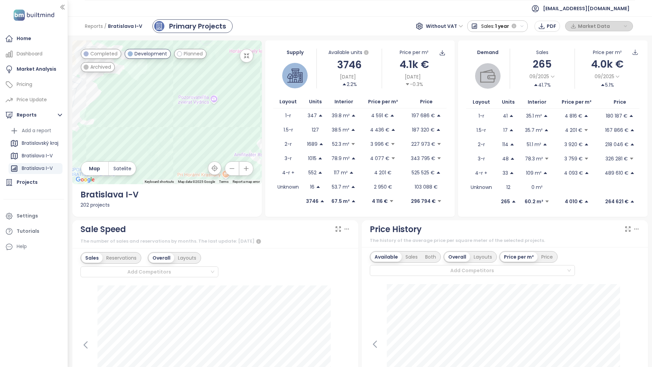
drag, startPoint x: 222, startPoint y: 59, endPoint x: 379, endPoint y: 229, distance: 230.7
click at [262, 184] on div at bounding box center [166, 112] width 189 height 144
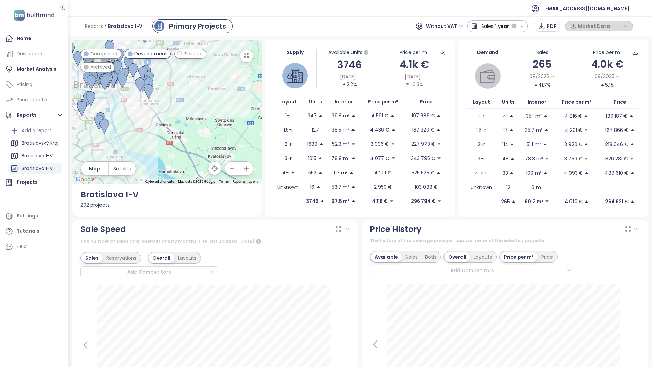
drag, startPoint x: 311, startPoint y: 216, endPoint x: 252, endPoint y: 96, distance: 133.5
click at [252, 96] on div at bounding box center [166, 112] width 189 height 144
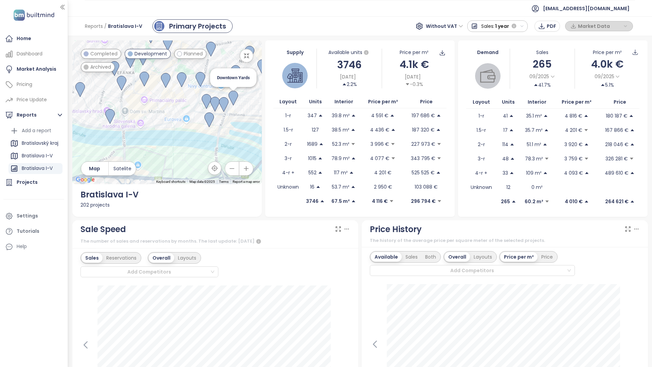
drag, startPoint x: 206, startPoint y: 231, endPoint x: 390, endPoint y: 161, distance: 197.3
click at [262, 161] on div "Downtown Yards" at bounding box center [166, 112] width 189 height 144
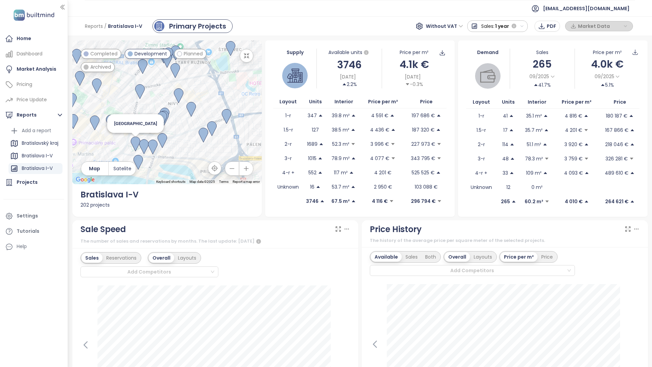
drag, startPoint x: 372, startPoint y: 164, endPoint x: 291, endPoint y: 213, distance: 94.2
click at [140, 151] on img at bounding box center [136, 144] width 10 height 15
click at [253, 49] on button "button" at bounding box center [247, 56] width 14 height 14
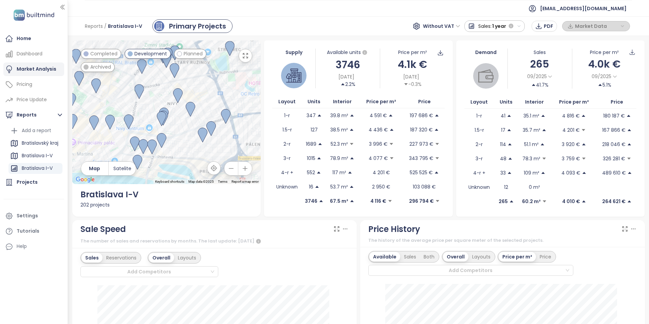
click at [29, 66] on div "Market Analysis" at bounding box center [37, 69] width 40 height 8
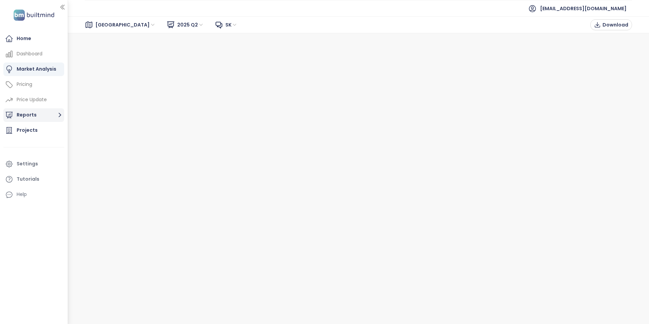
click at [24, 113] on button "Reports" at bounding box center [33, 115] width 61 height 14
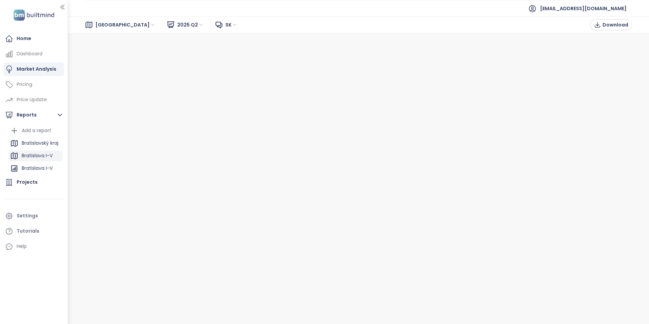
click at [38, 157] on div "Bratislava I-V" at bounding box center [37, 155] width 31 height 8
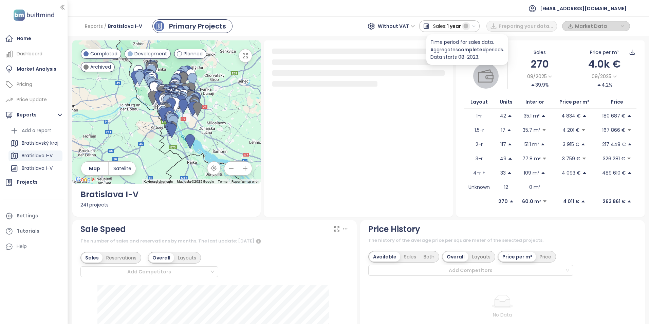
click at [470, 28] on button "button" at bounding box center [466, 26] width 8 height 8
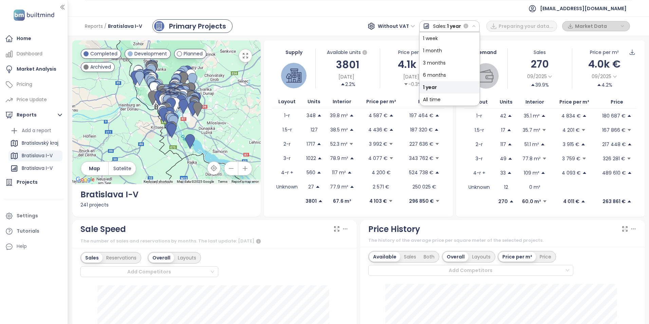
click at [476, 26] on icon "button" at bounding box center [474, 26] width 4 height 4
click at [464, 5] on ul "[EMAIL_ADDRESS][DOMAIN_NAME]" at bounding box center [358, 8] width 547 height 17
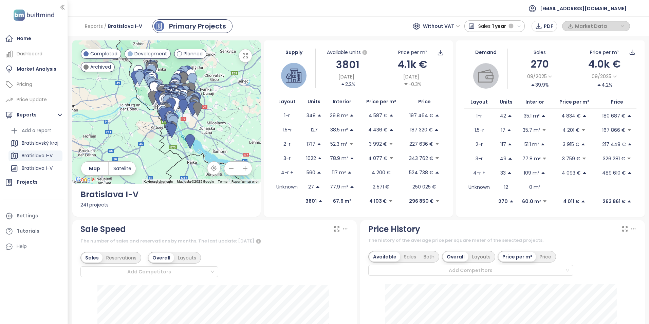
click at [452, 27] on span "Without VAT" at bounding box center [441, 26] width 37 height 10
click at [359, 26] on div "Reports / Bratislava I-V Primary Projects Without VAT Without VAT Sales: 1 year…" at bounding box center [358, 26] width 581 height 20
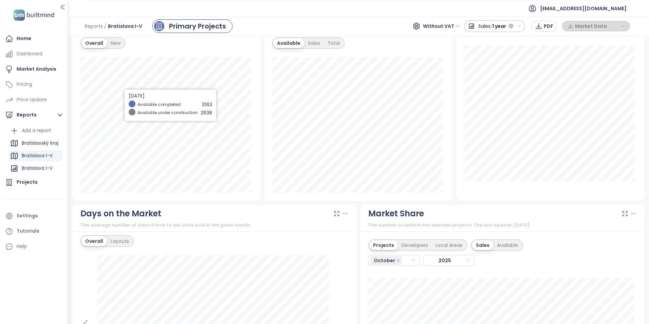
scroll to position [290, 0]
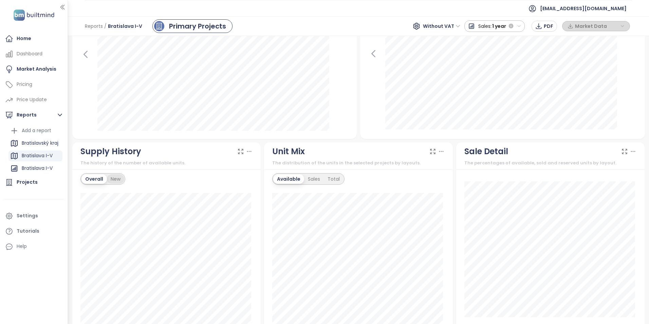
click at [112, 179] on div "New" at bounding box center [115, 179] width 17 height 10
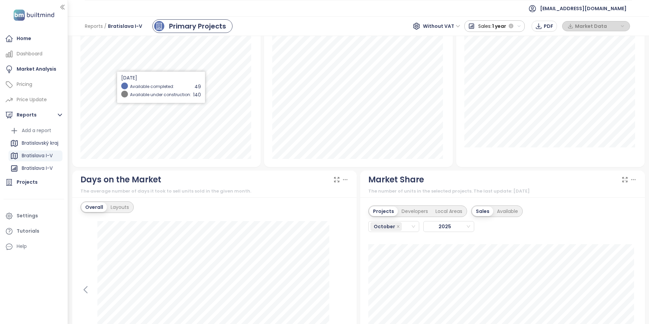
scroll to position [358, 0]
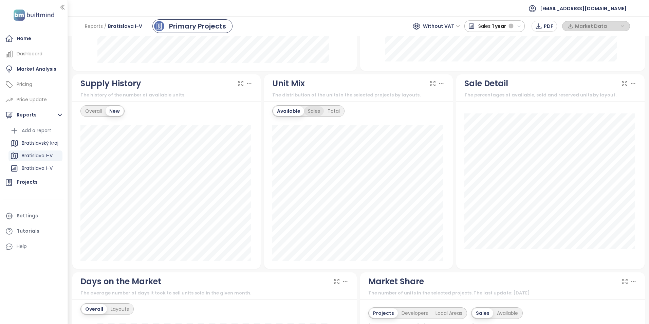
click at [310, 112] on div "Sales" at bounding box center [314, 111] width 20 height 10
click at [333, 114] on div "Total" at bounding box center [333, 111] width 20 height 10
click at [289, 112] on div "Available" at bounding box center [287, 111] width 29 height 10
click at [314, 113] on div "Sales" at bounding box center [314, 111] width 20 height 10
click at [330, 111] on div "Total" at bounding box center [333, 111] width 20 height 10
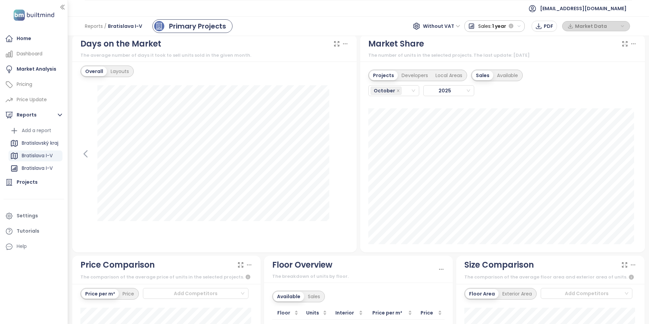
scroll to position [766, 0]
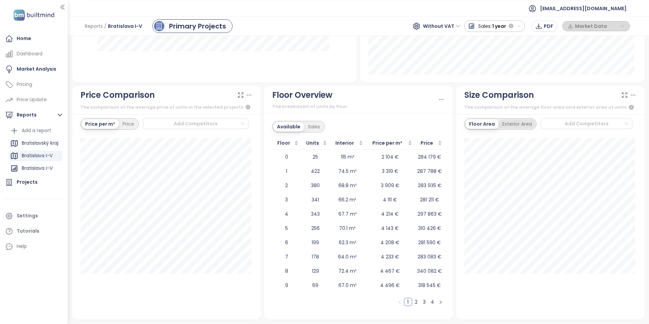
click at [507, 122] on div "Exterior Area" at bounding box center [517, 124] width 37 height 10
click at [478, 123] on div "Floor Area" at bounding box center [481, 124] width 31 height 10
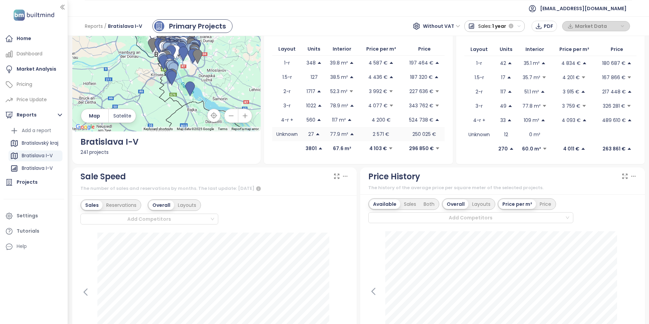
scroll to position [0, 0]
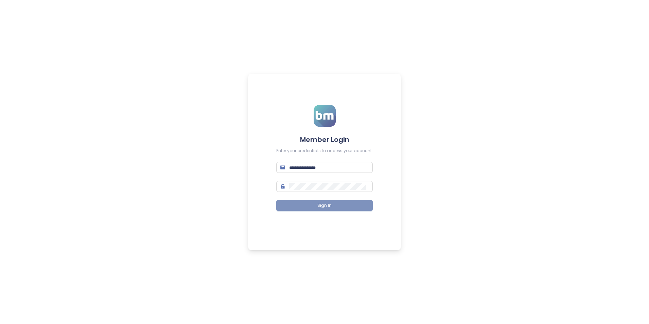
type input "**********"
click at [314, 204] on button "Sign In" at bounding box center [324, 205] width 96 height 11
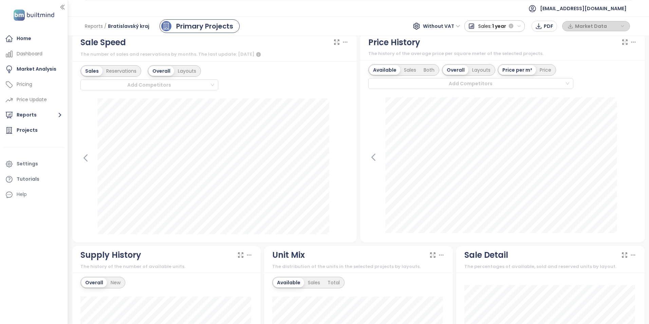
scroll to position [136, 0]
